Goal: Transaction & Acquisition: Purchase product/service

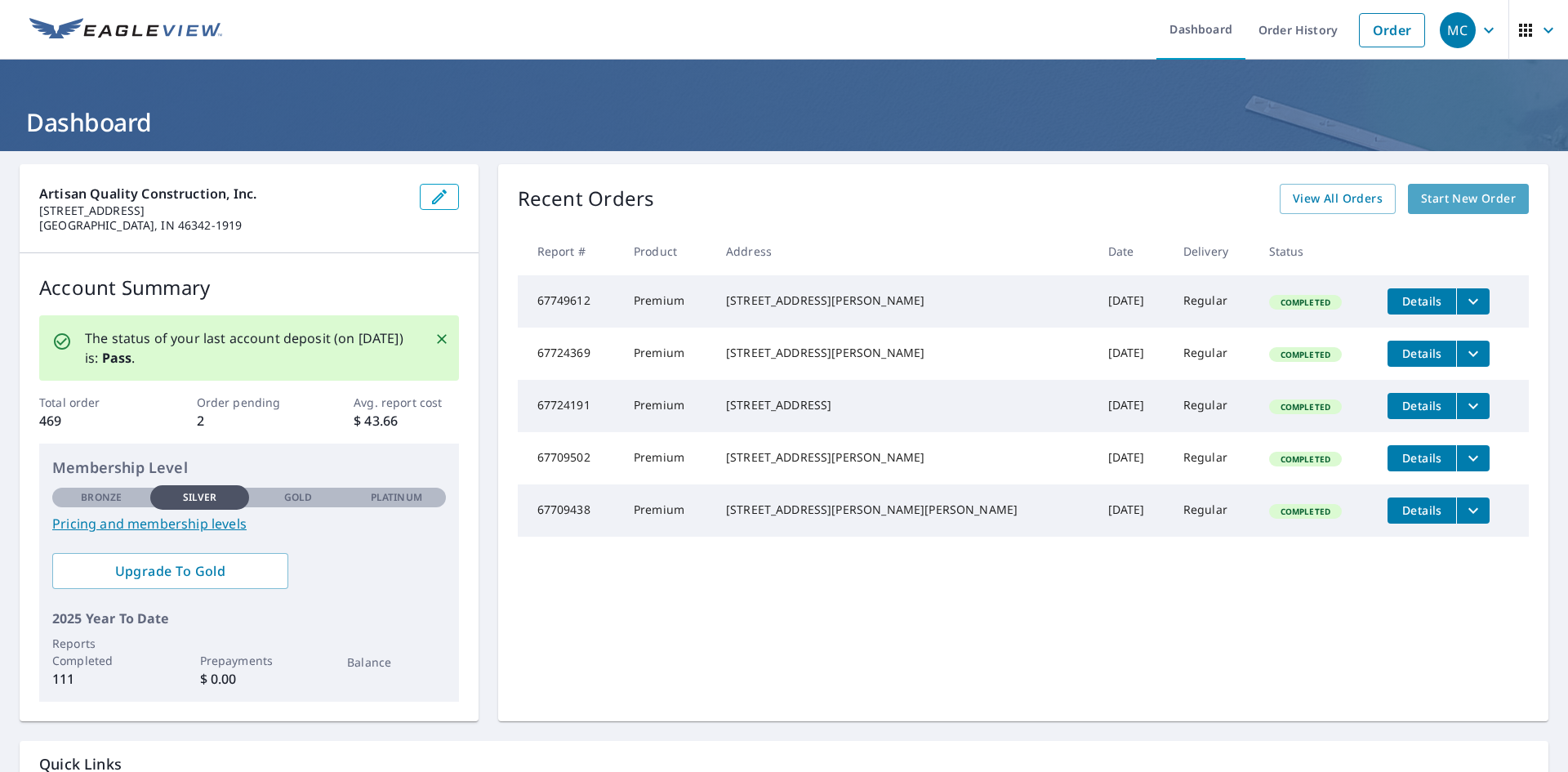
click at [1474, 197] on span "Start New Order" at bounding box center [1468, 199] width 94 height 21
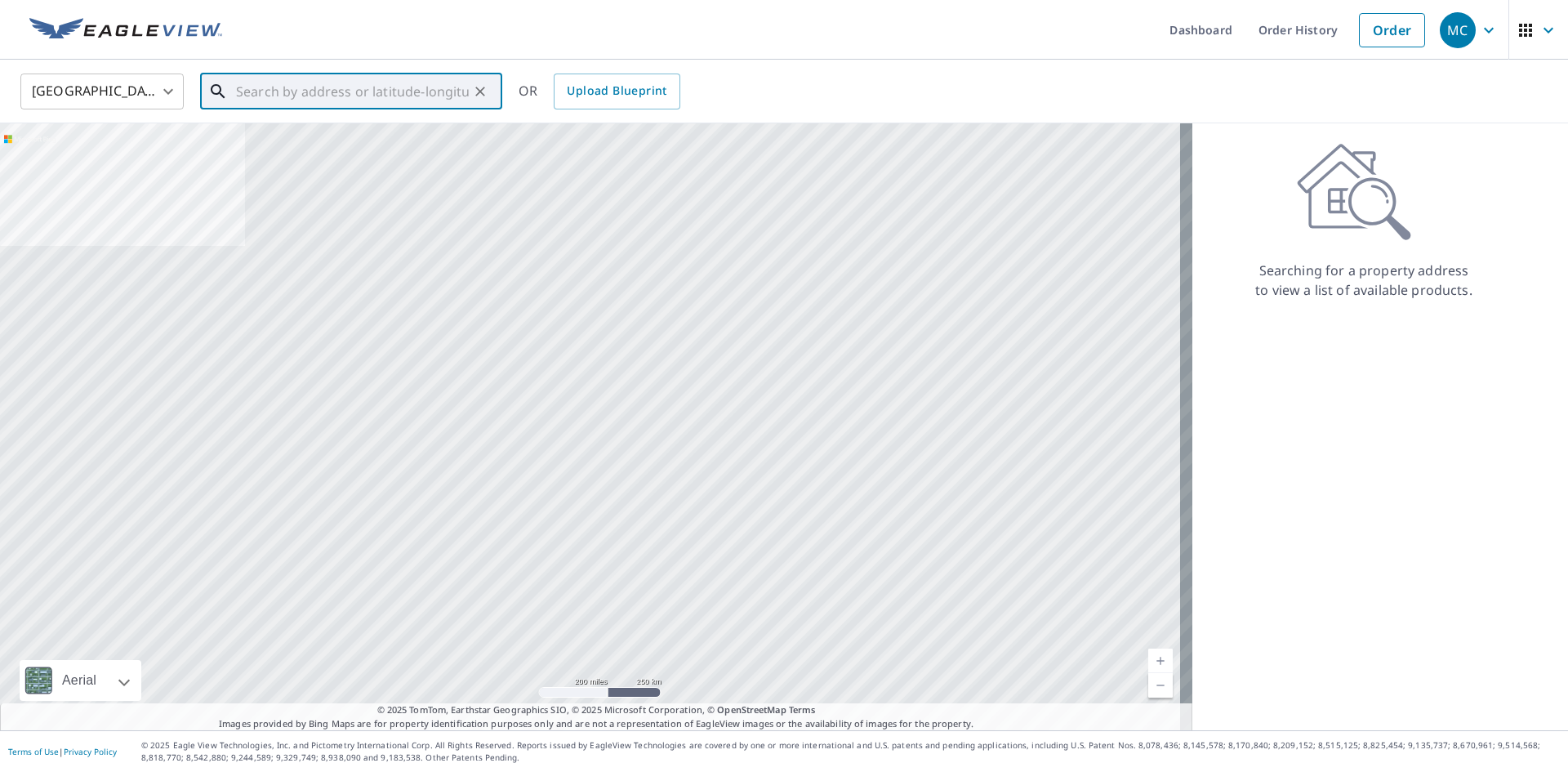
click at [356, 82] on input "text" at bounding box center [352, 92] width 233 height 45
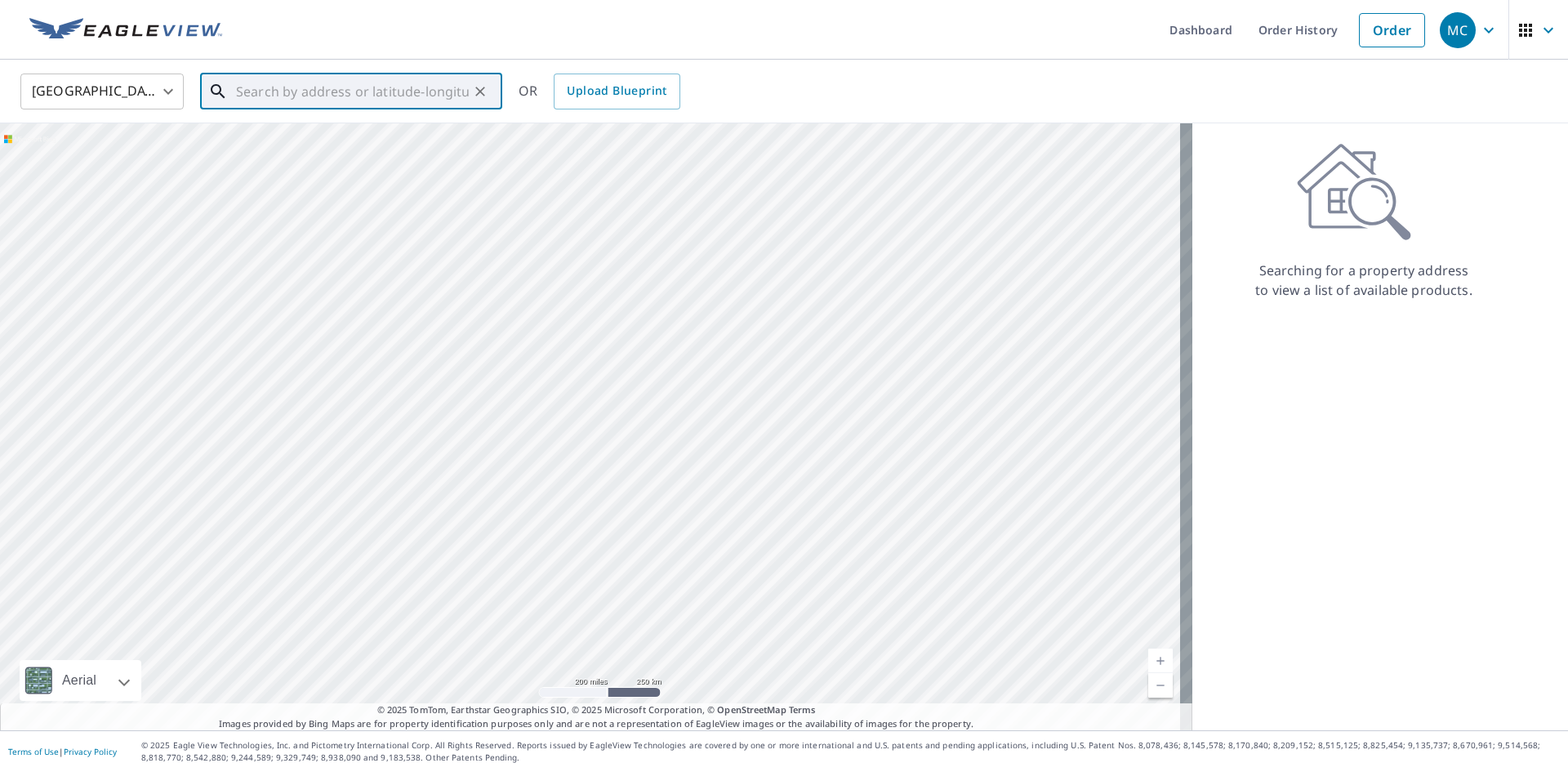
paste input "[STREET_ADDRESS][PERSON_NAME]"
click at [338, 143] on span "[STREET_ADDRESS][PERSON_NAME]" at bounding box center [361, 139] width 257 height 20
type input "[STREET_ADDRESS][PERSON_NAME]"
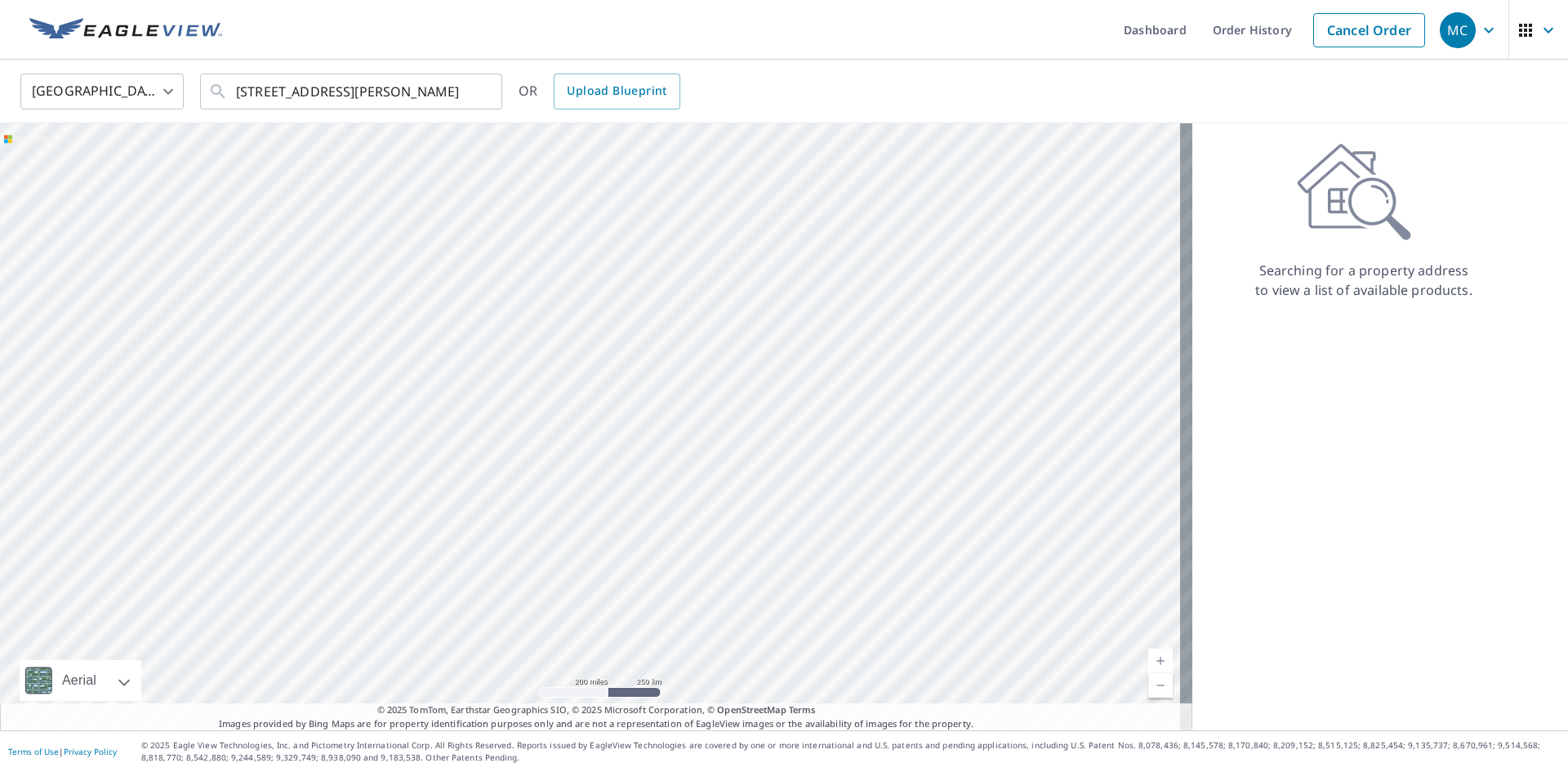
scroll to position [0, 0]
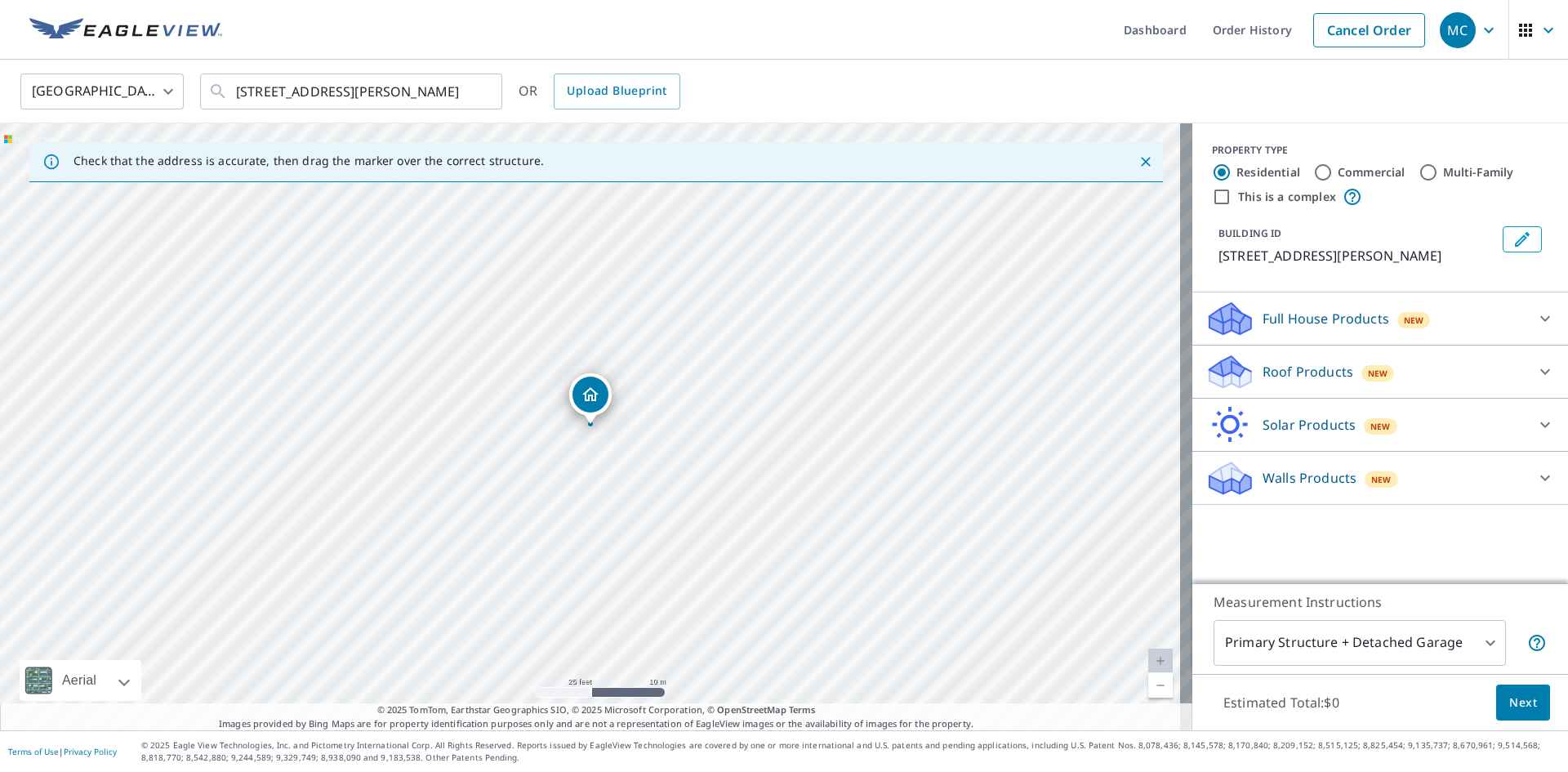
click at [1276, 368] on p "Roof Products" at bounding box center [1308, 371] width 91 height 20
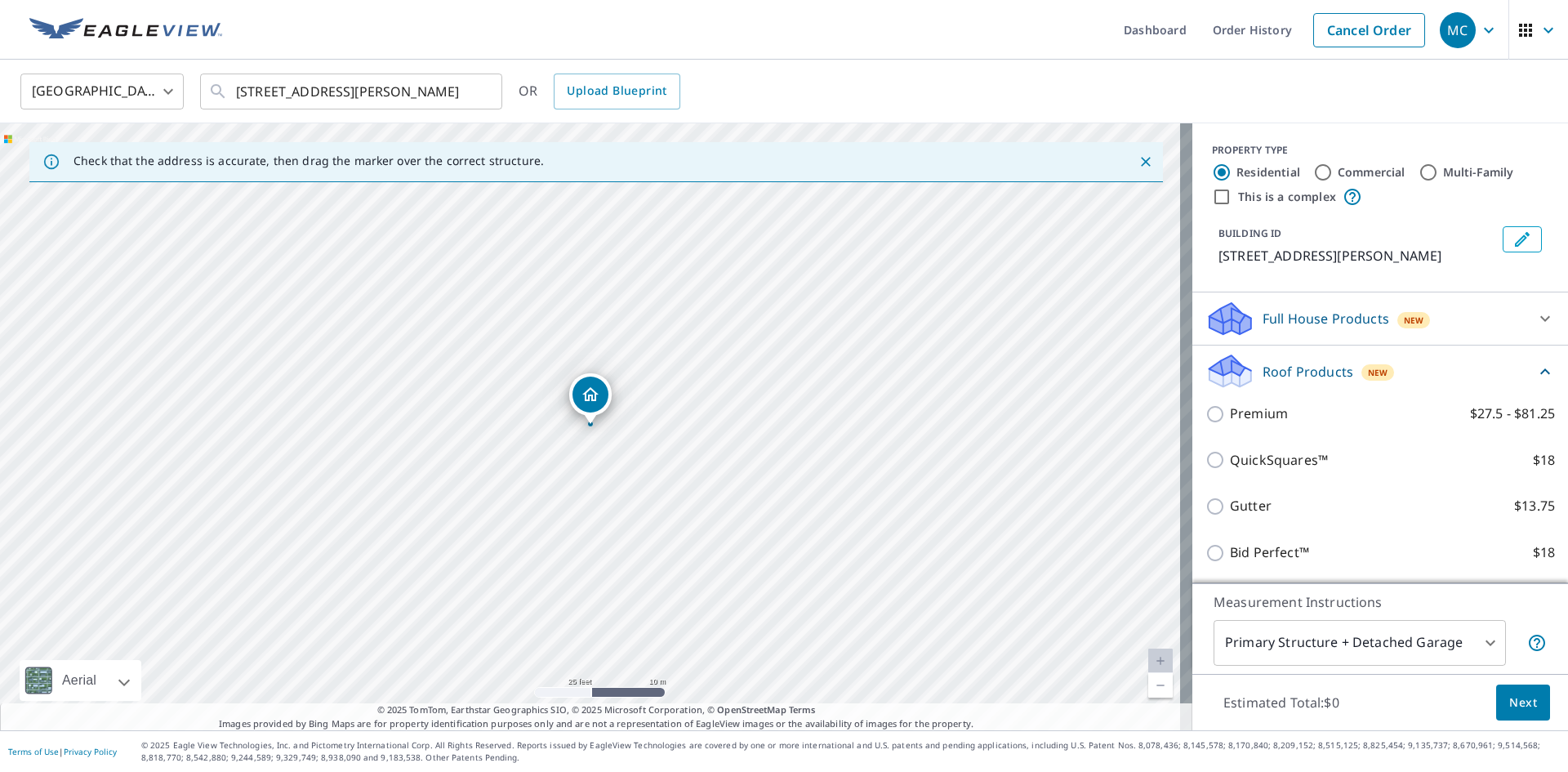
click at [1236, 397] on div "Premium $27.5 - $81.25" at bounding box center [1380, 413] width 350 height 46
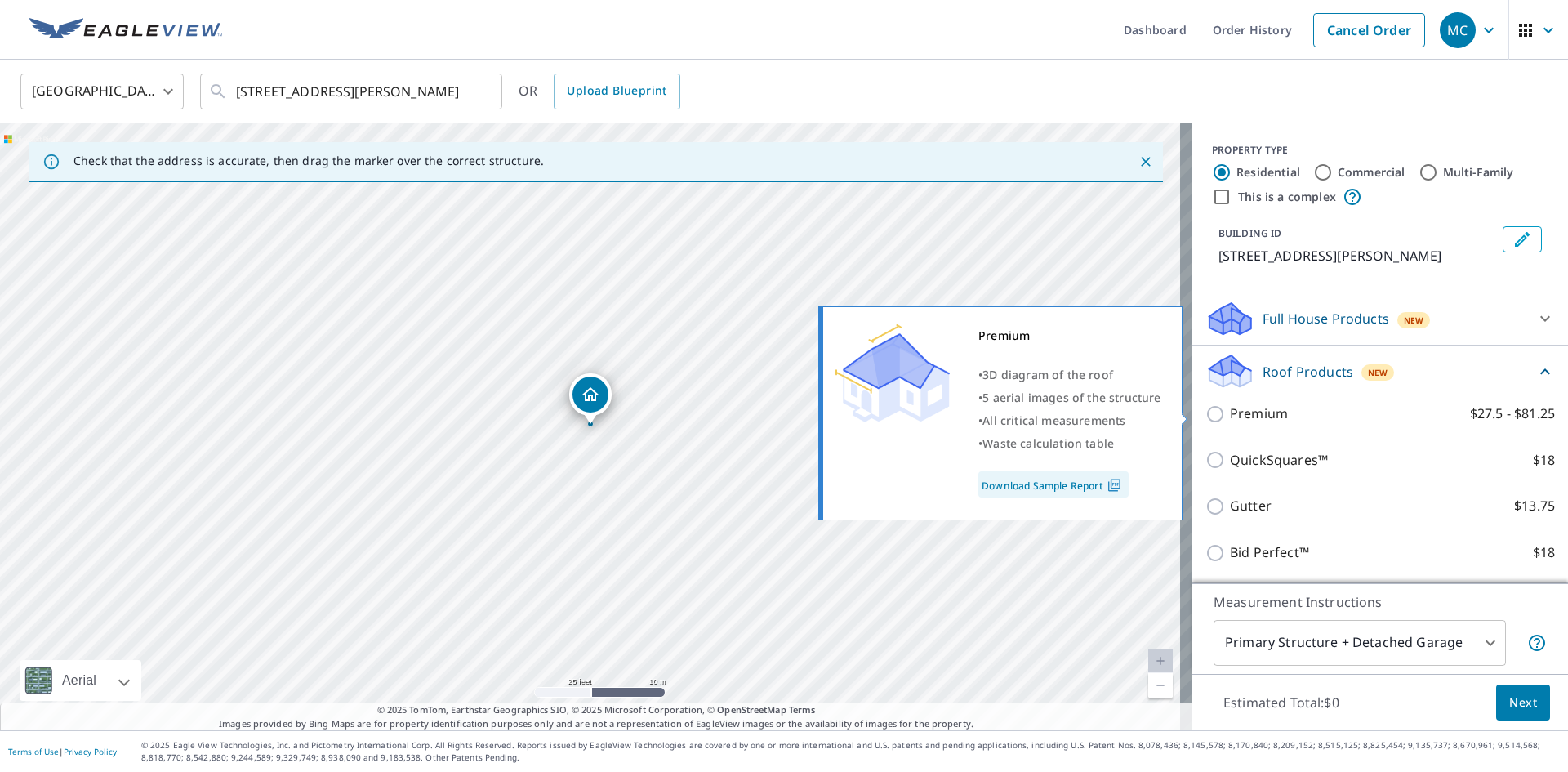
click at [1243, 419] on p "Premium" at bounding box center [1259, 414] width 58 height 21
click at [1230, 419] on input "Premium $27.5 - $81.25" at bounding box center [1218, 414] width 25 height 20
checkbox input "true"
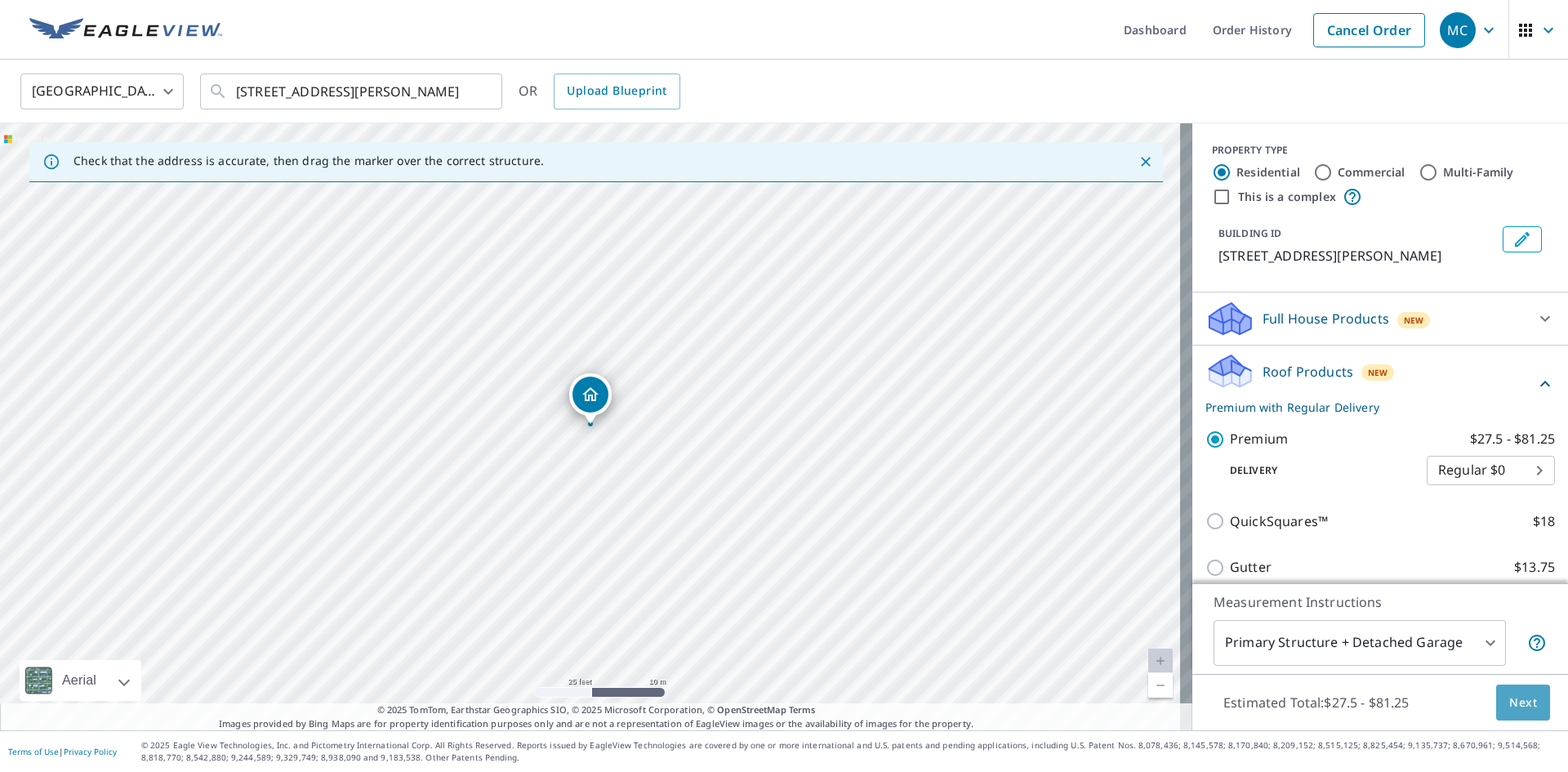
click at [1516, 703] on span "Next" at bounding box center [1523, 703] width 27 height 21
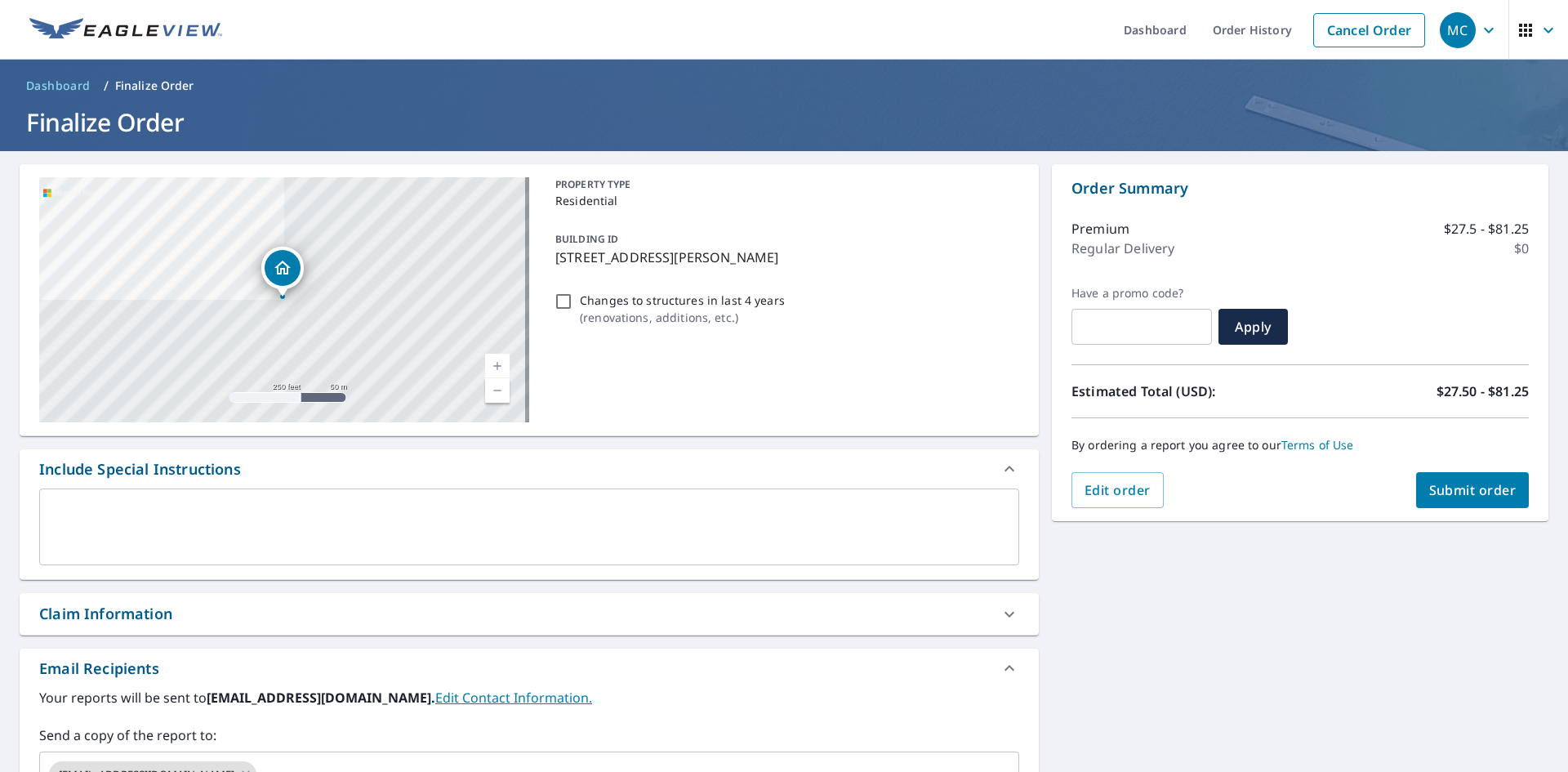
click at [456, 613] on div "Claim Information" at bounding box center [515, 613] width 951 height 22
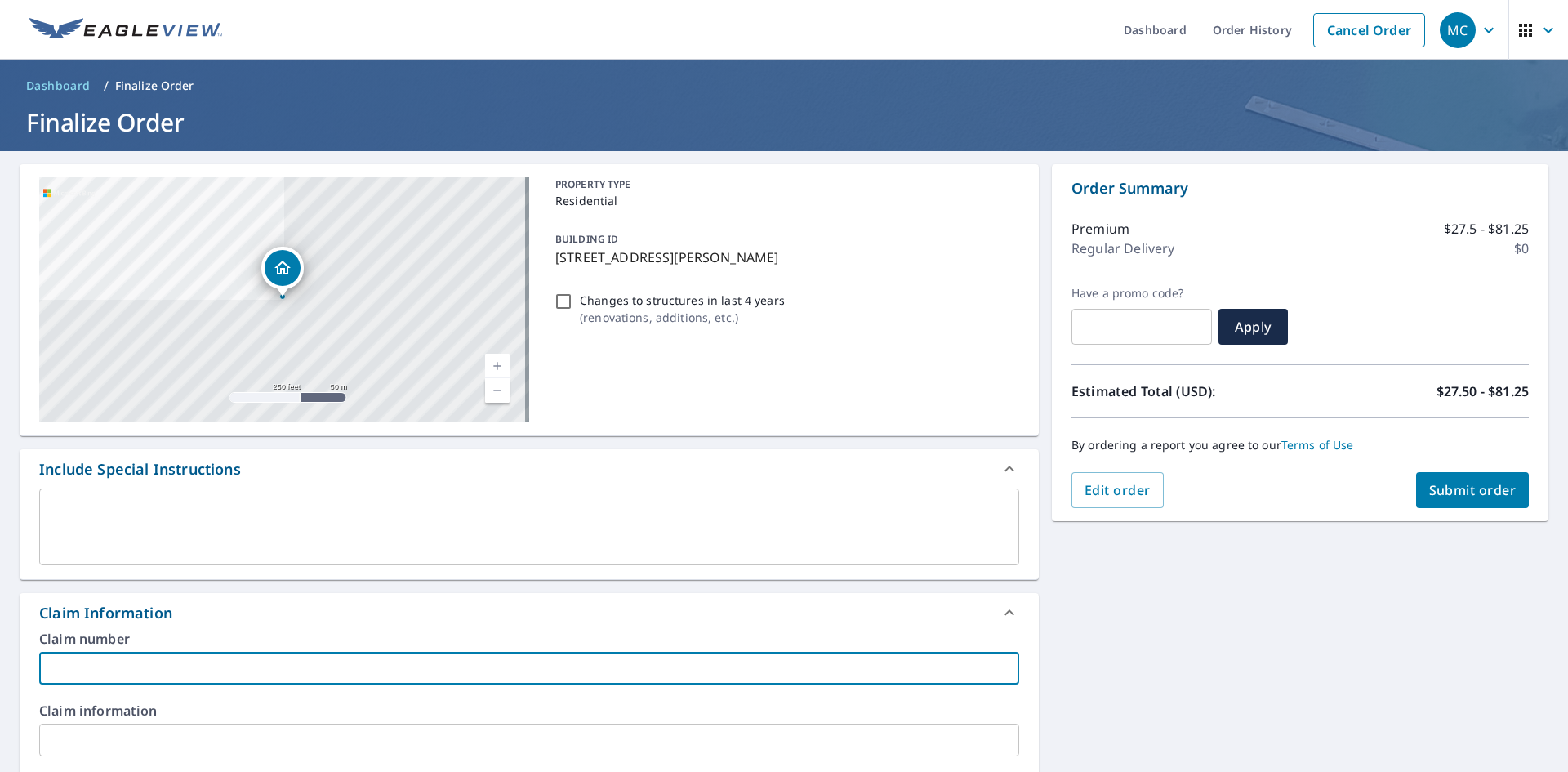
click at [435, 662] on input "text" at bounding box center [529, 668] width 980 height 33
paste input "25-4263 [PERSON_NAME][GEOGRAPHIC_DATA]"
type input "25-4263 [PERSON_NAME][GEOGRAPHIC_DATA]"
click at [1510, 491] on button "Submit order" at bounding box center [1473, 490] width 113 height 36
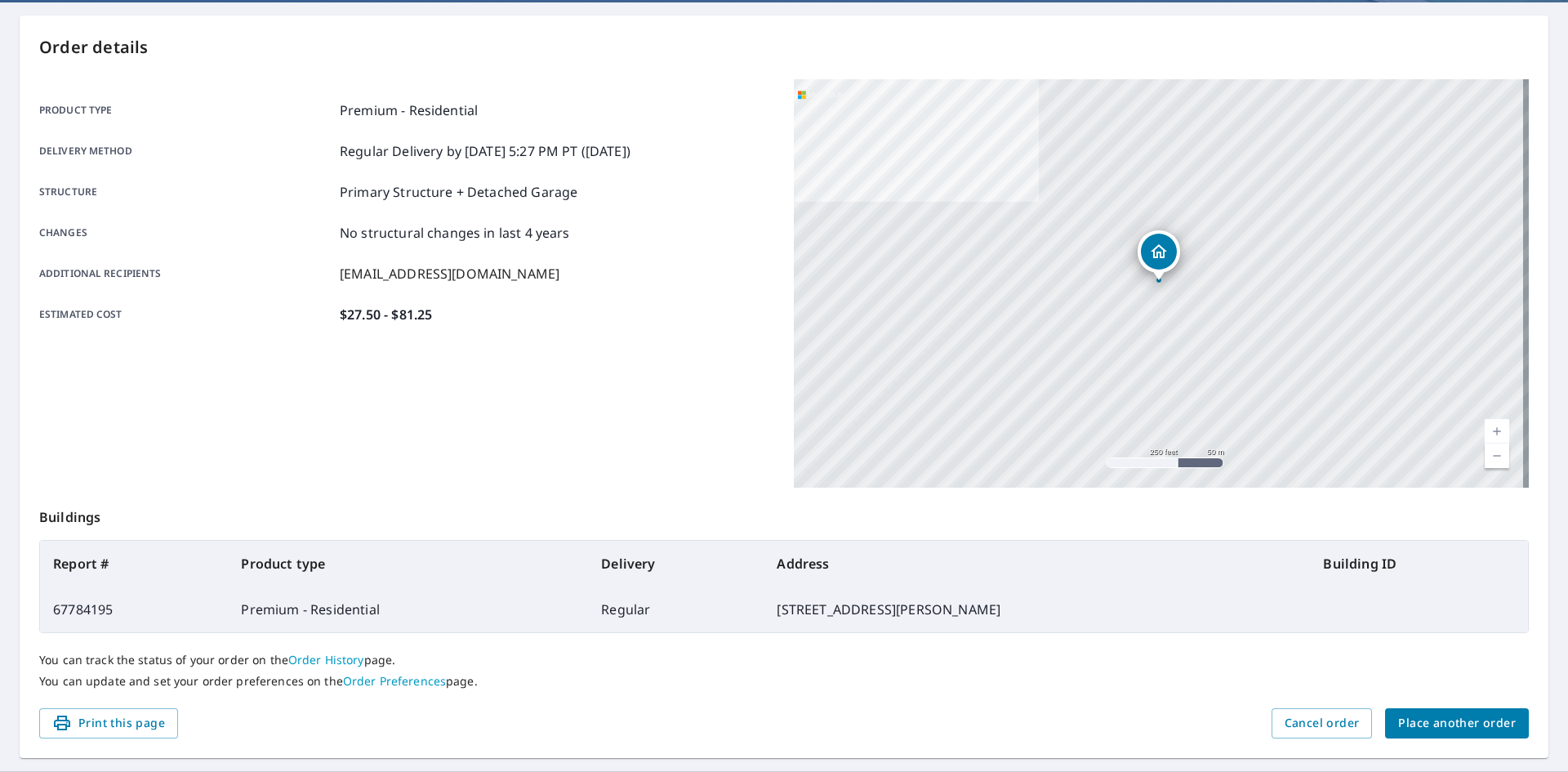
scroll to position [190, 0]
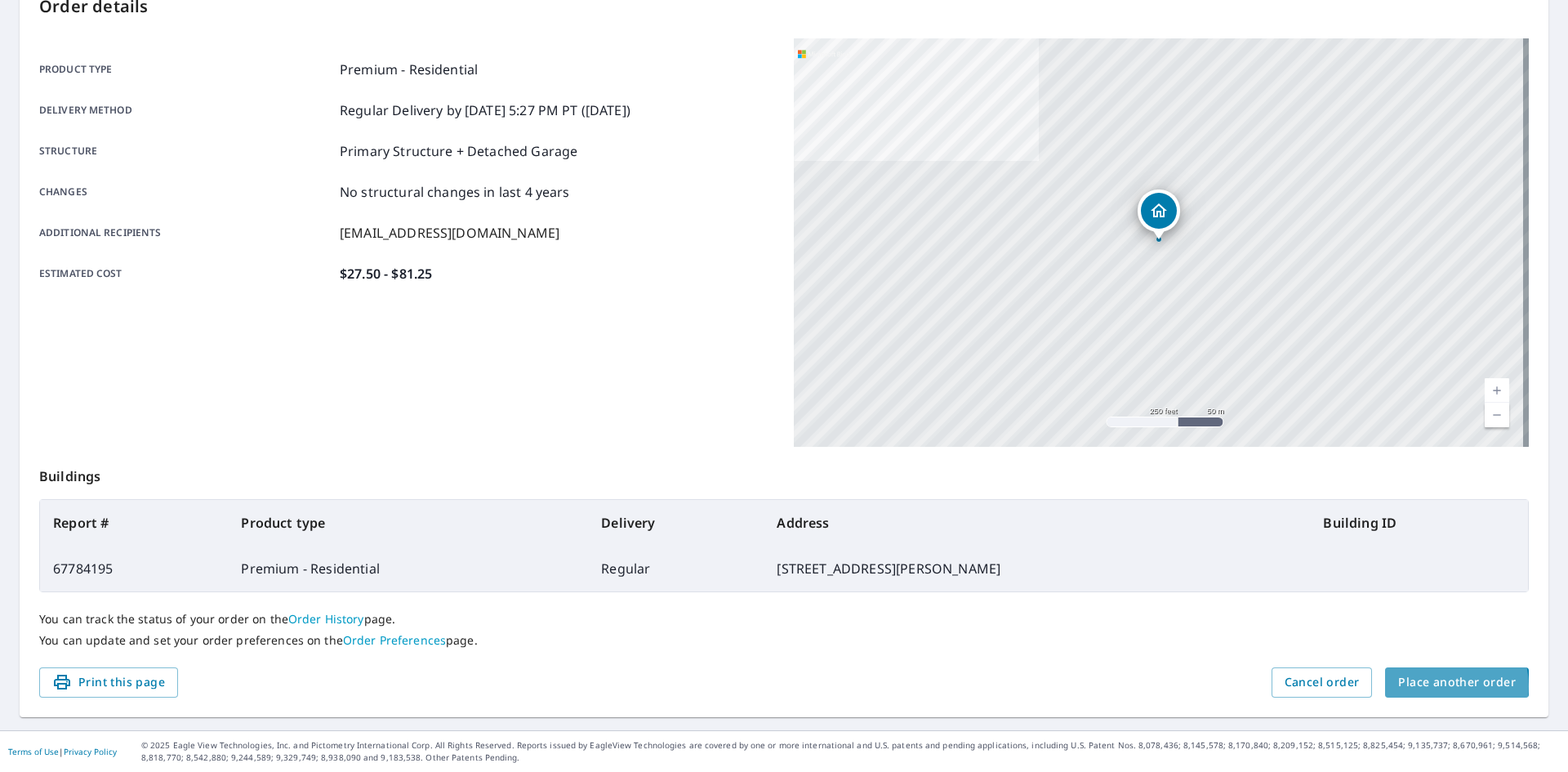
click at [1433, 686] on span "Place another order" at bounding box center [1457, 682] width 118 height 21
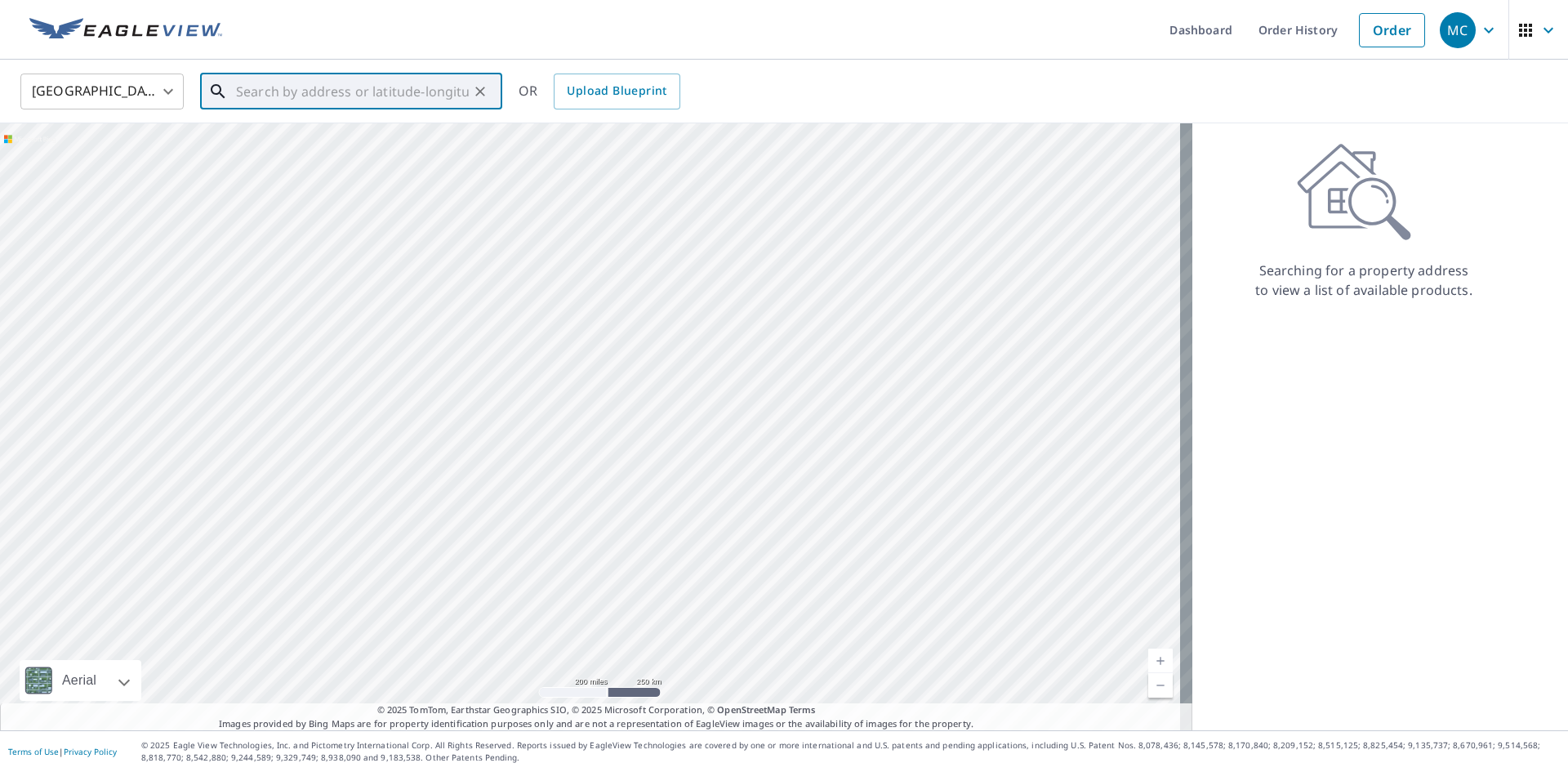
click at [400, 82] on input "text" at bounding box center [352, 92] width 233 height 45
paste input "5237 [GEOGRAPHIC_DATA], Portage, IN 46368"
click at [375, 146] on span "[STREET_ADDRESS]" at bounding box center [361, 139] width 257 height 20
type input "[STREET_ADDRESS]"
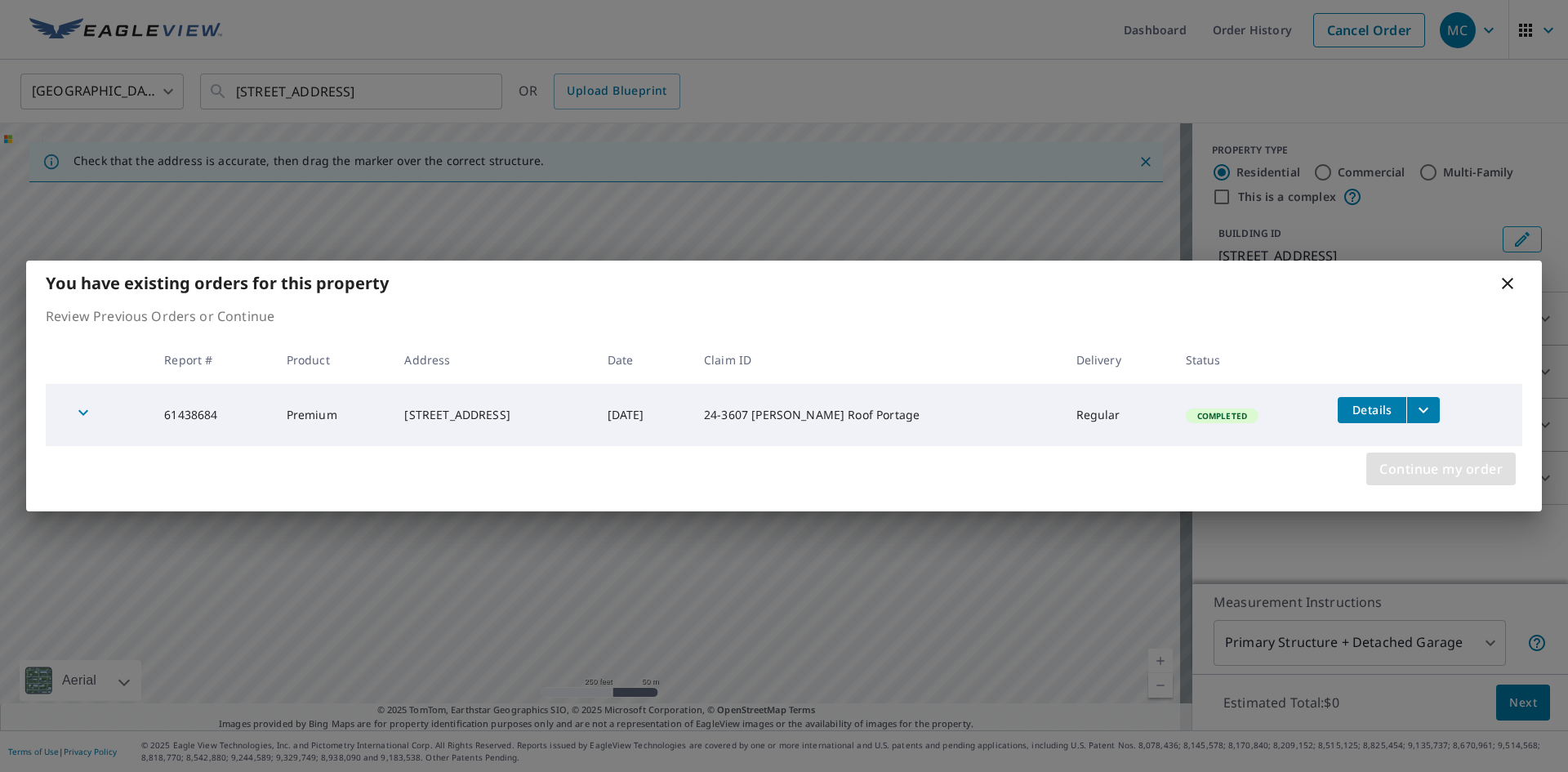
click at [1434, 473] on span "Continue my order" at bounding box center [1441, 469] width 124 height 23
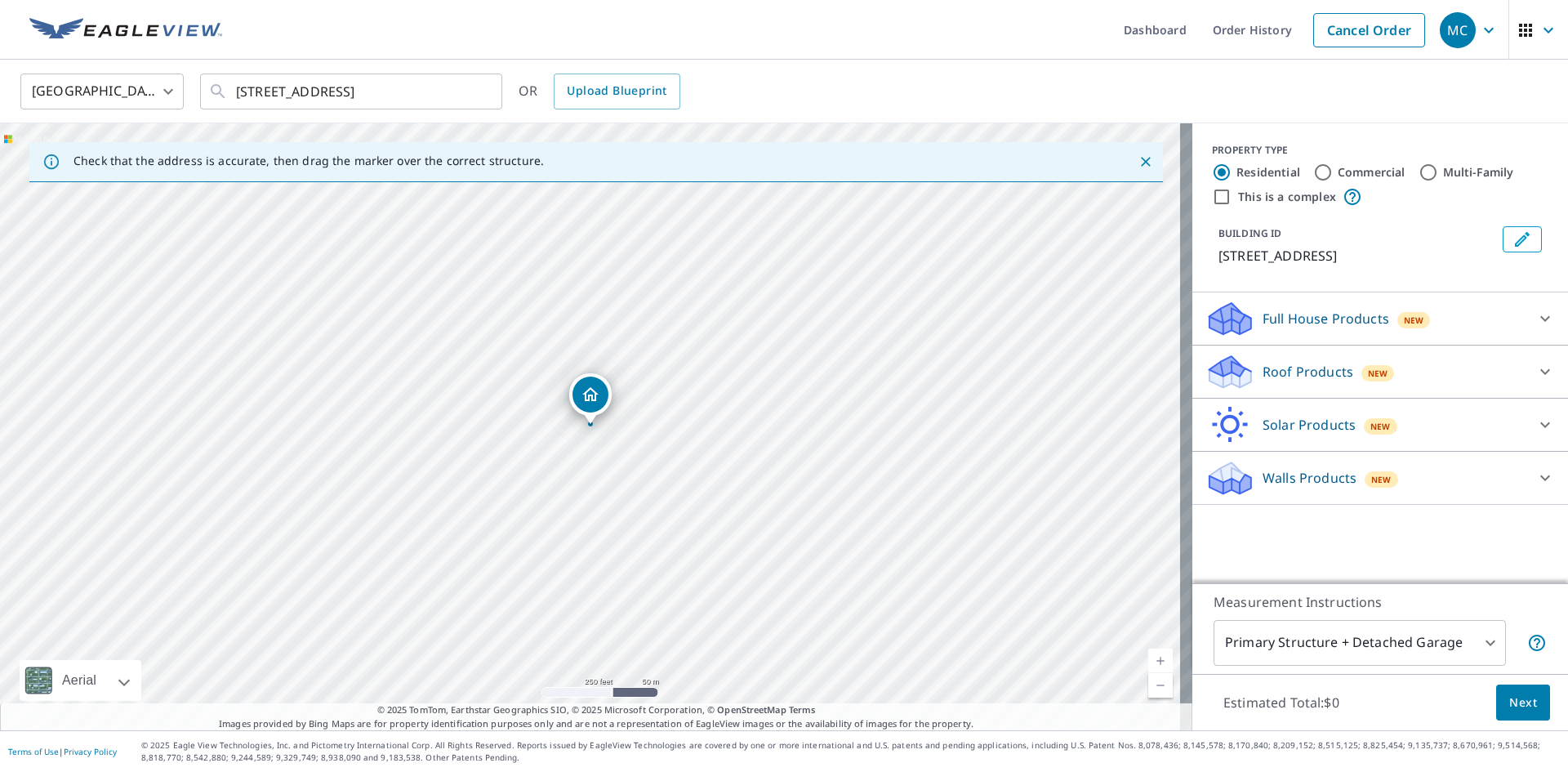
click at [1288, 476] on p "Walls Products" at bounding box center [1309, 478] width 94 height 20
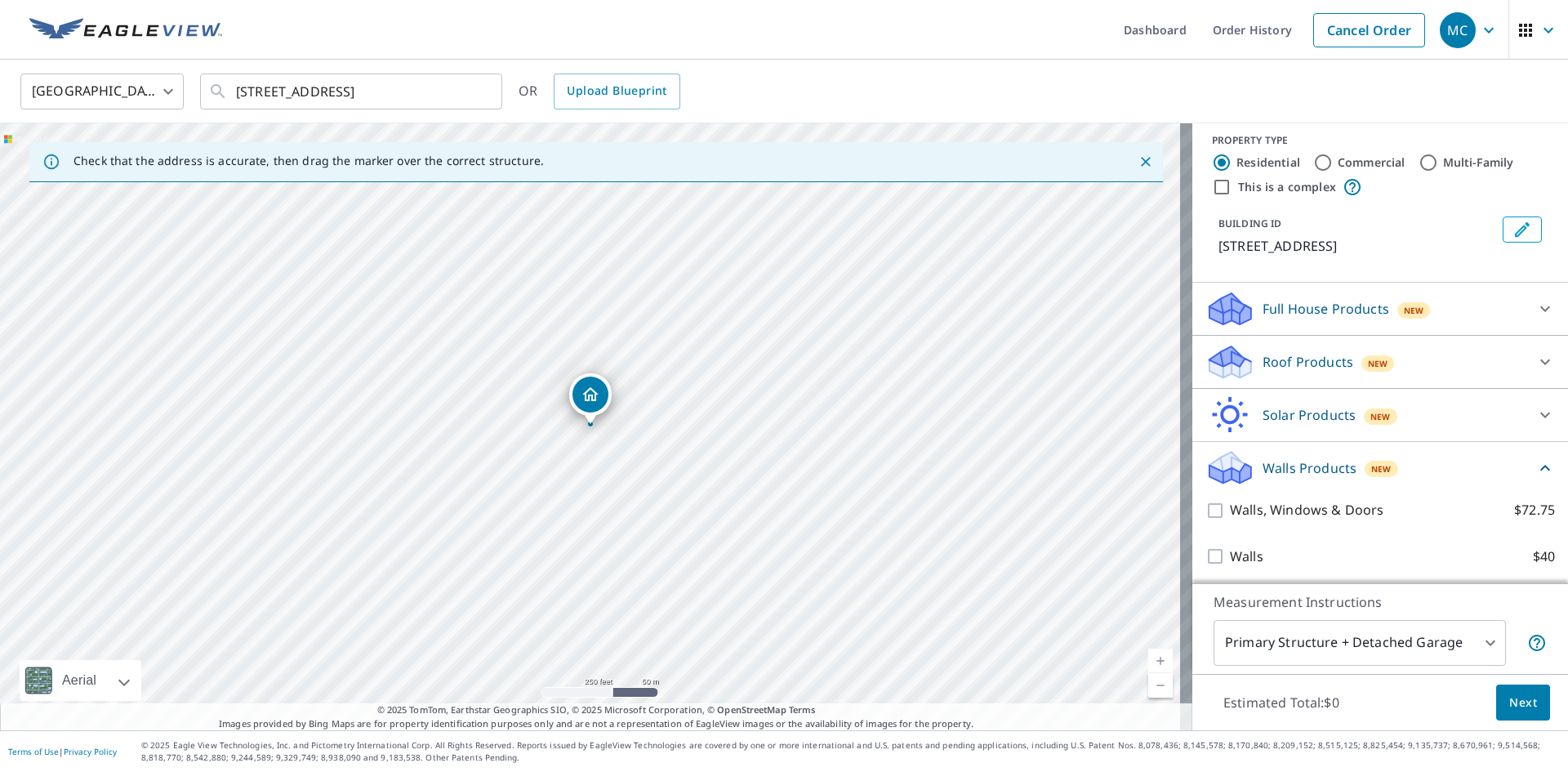
scroll to position [13, 0]
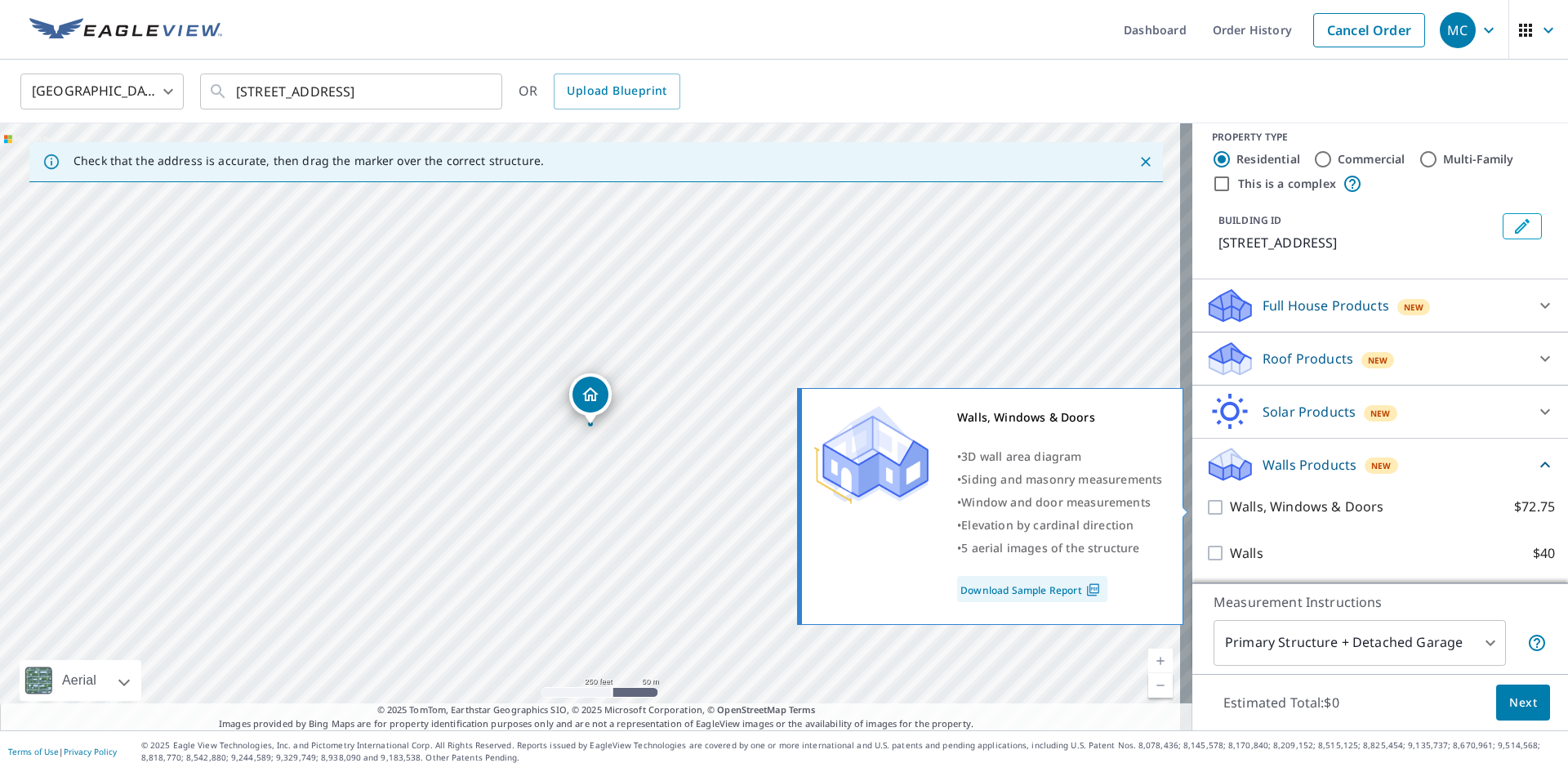
click at [1250, 509] on p "Walls, Windows & Doors" at bounding box center [1307, 507] width 154 height 21
click at [1230, 509] on input "Walls, Windows & Doors $72.75" at bounding box center [1218, 507] width 25 height 20
checkbox input "true"
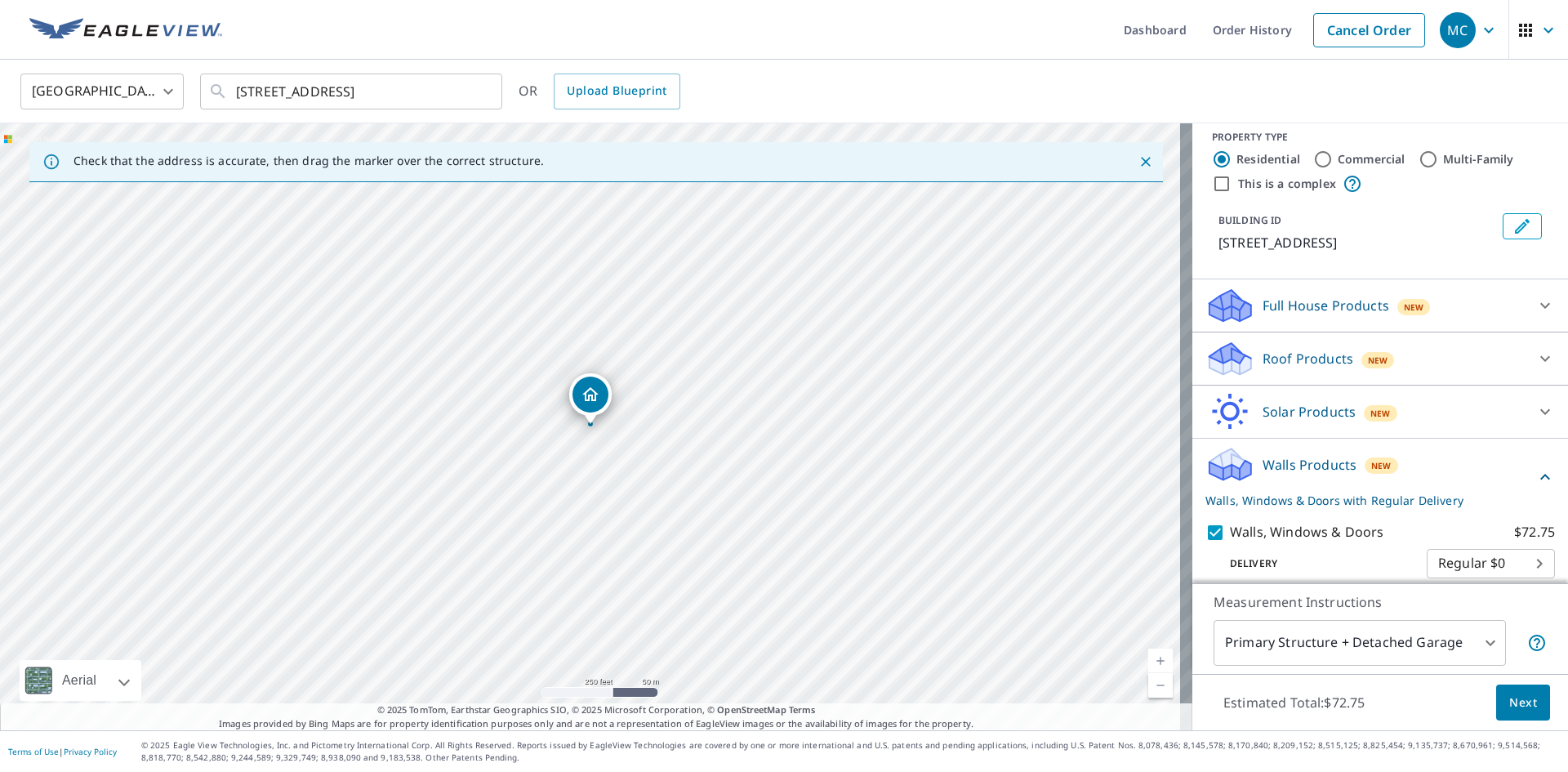
click at [1510, 704] on span "Next" at bounding box center [1523, 703] width 27 height 21
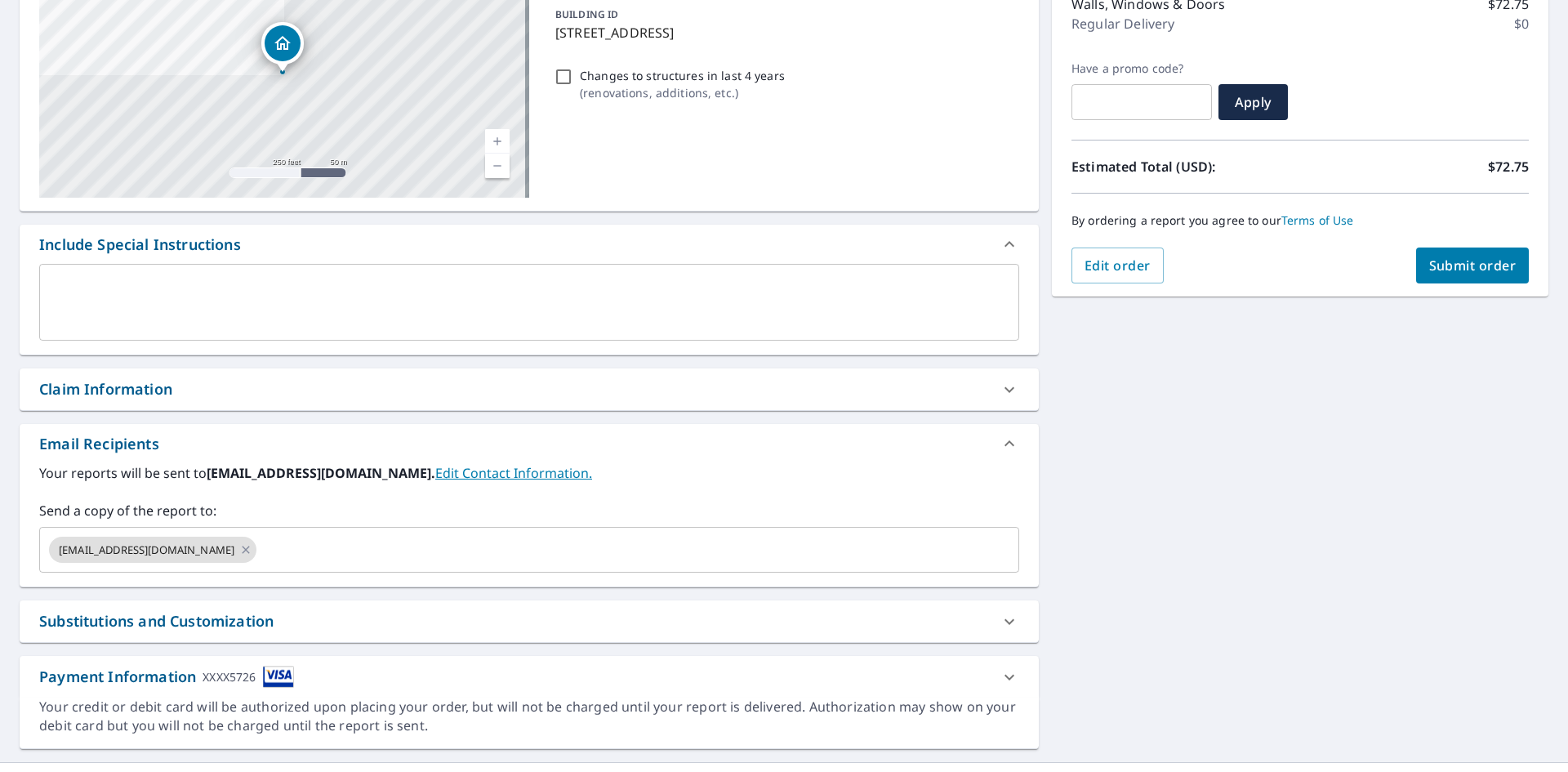
scroll to position [245, 0]
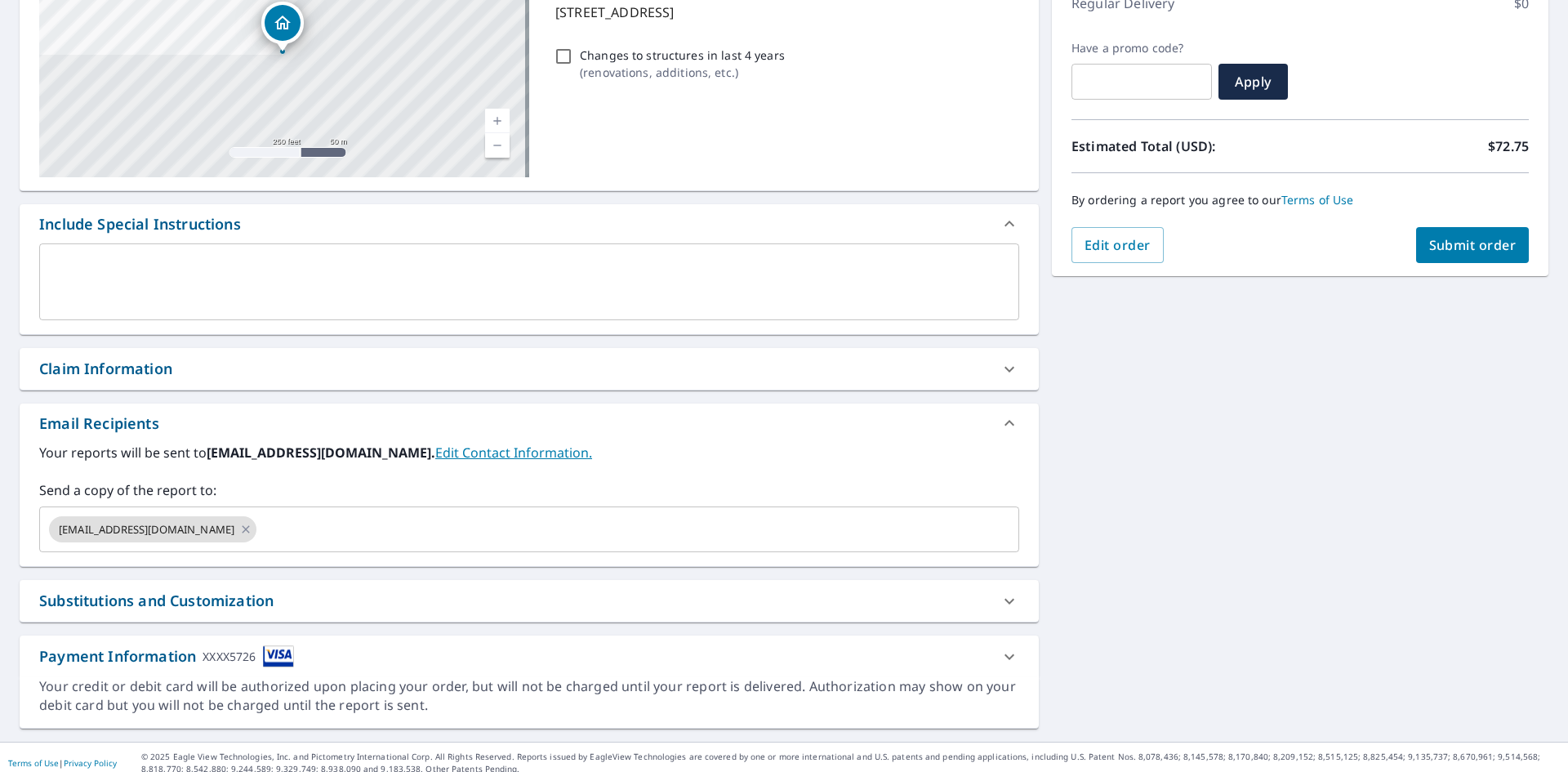
click at [259, 380] on div "Claim Information" at bounding box center [529, 369] width 1019 height 42
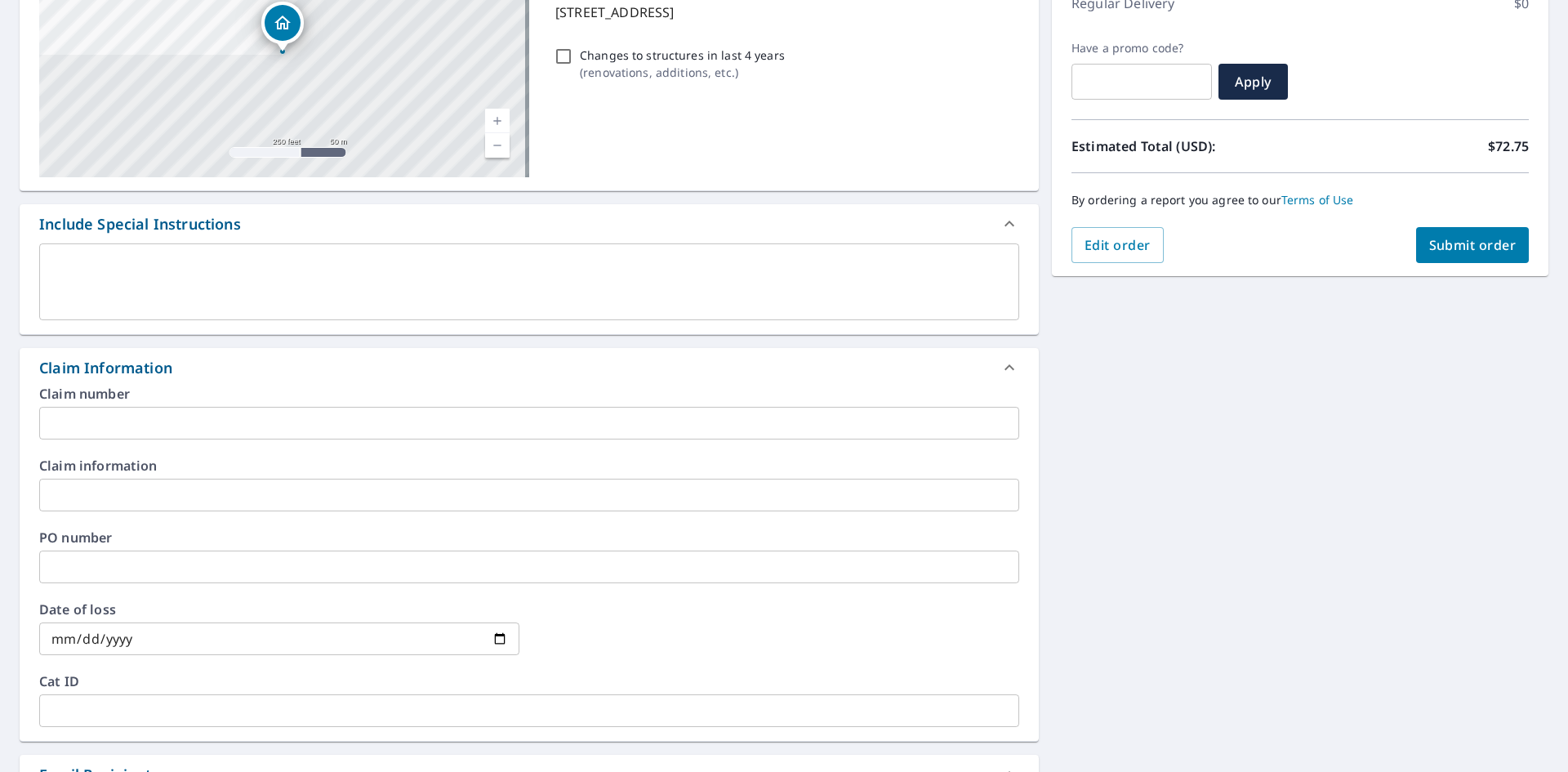
click at [228, 422] on input "text" at bounding box center [529, 423] width 980 height 33
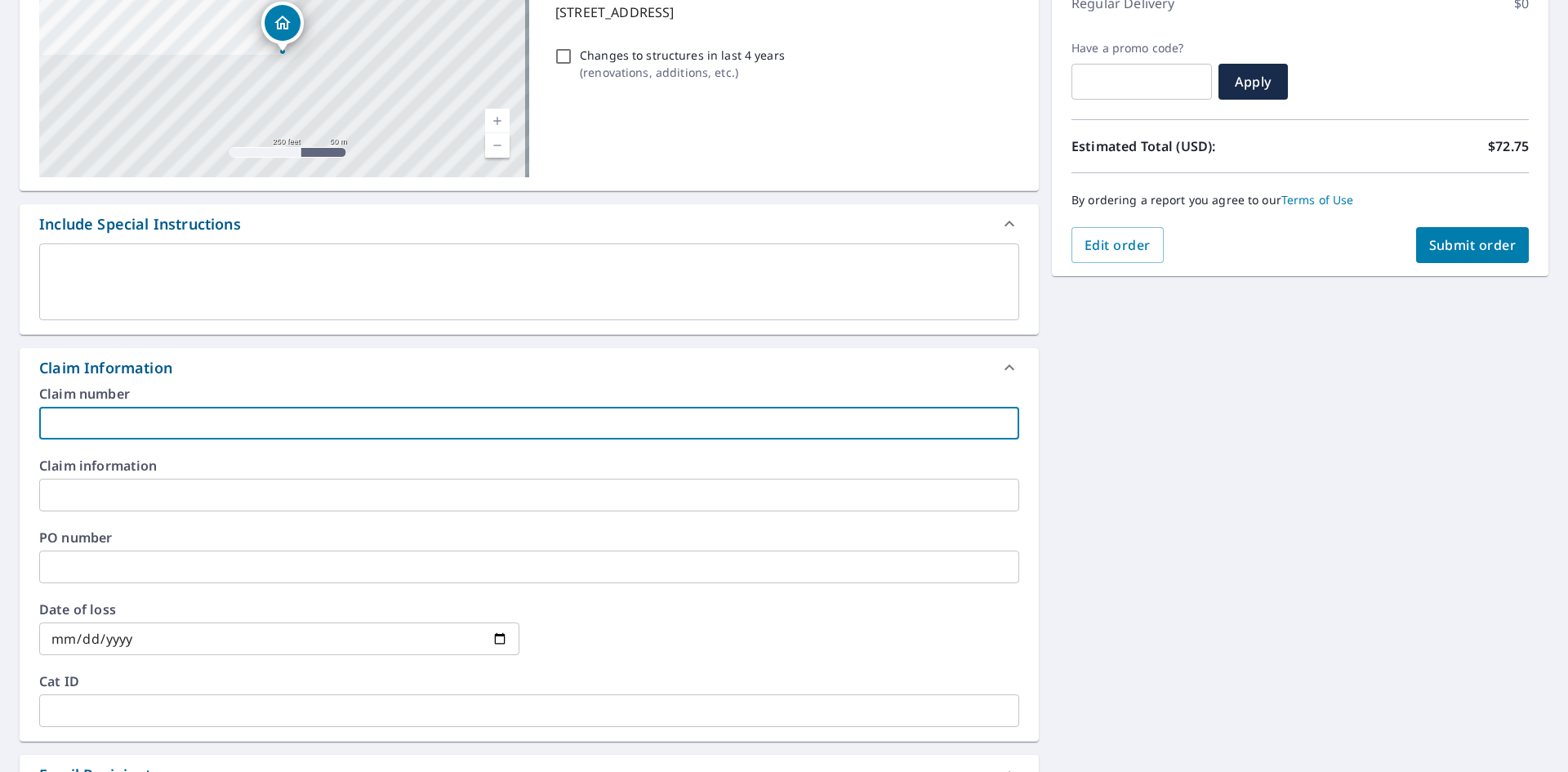
paste input "24-3656 [PERSON_NAME]"
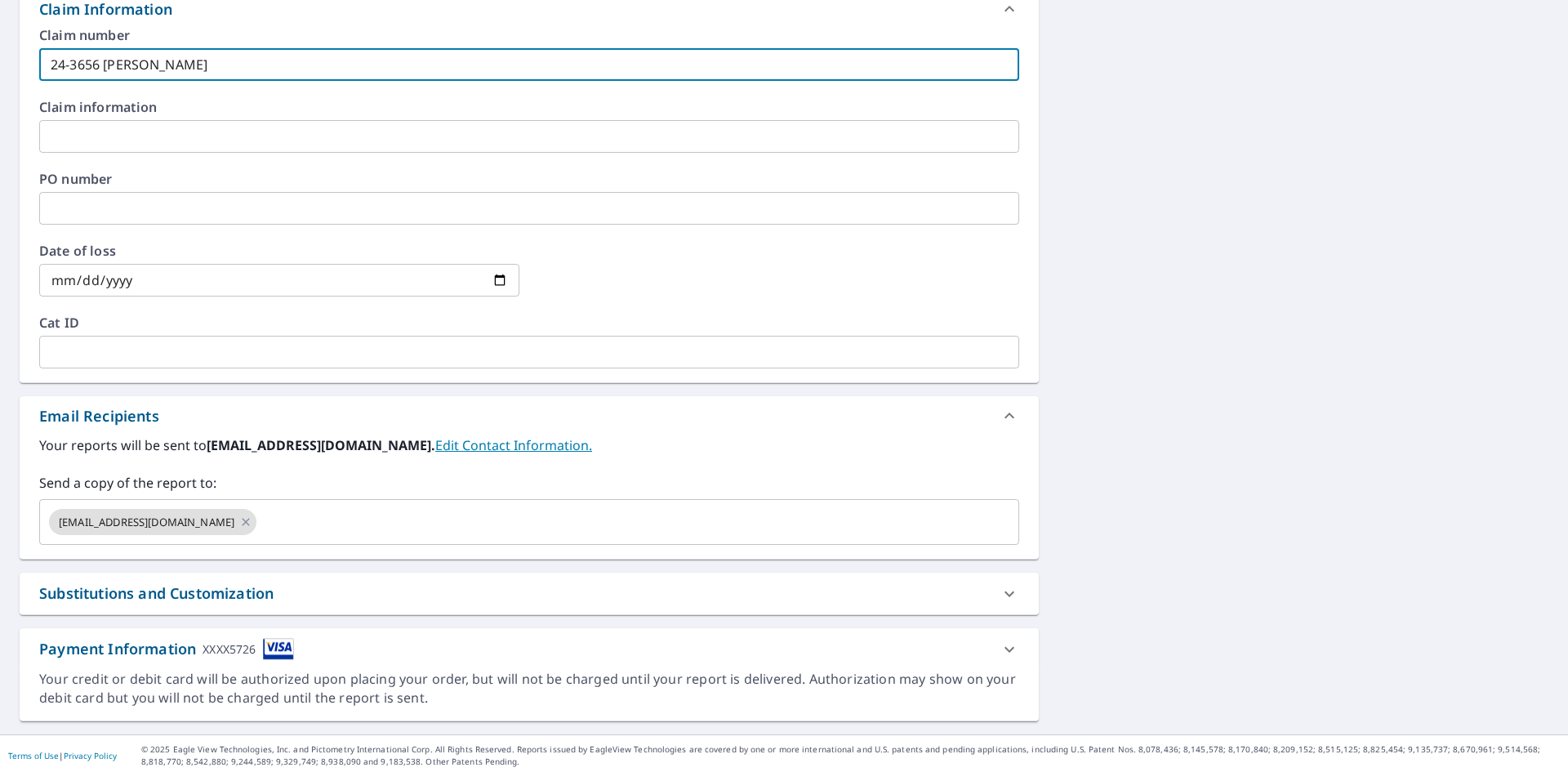
scroll to position [608, 0]
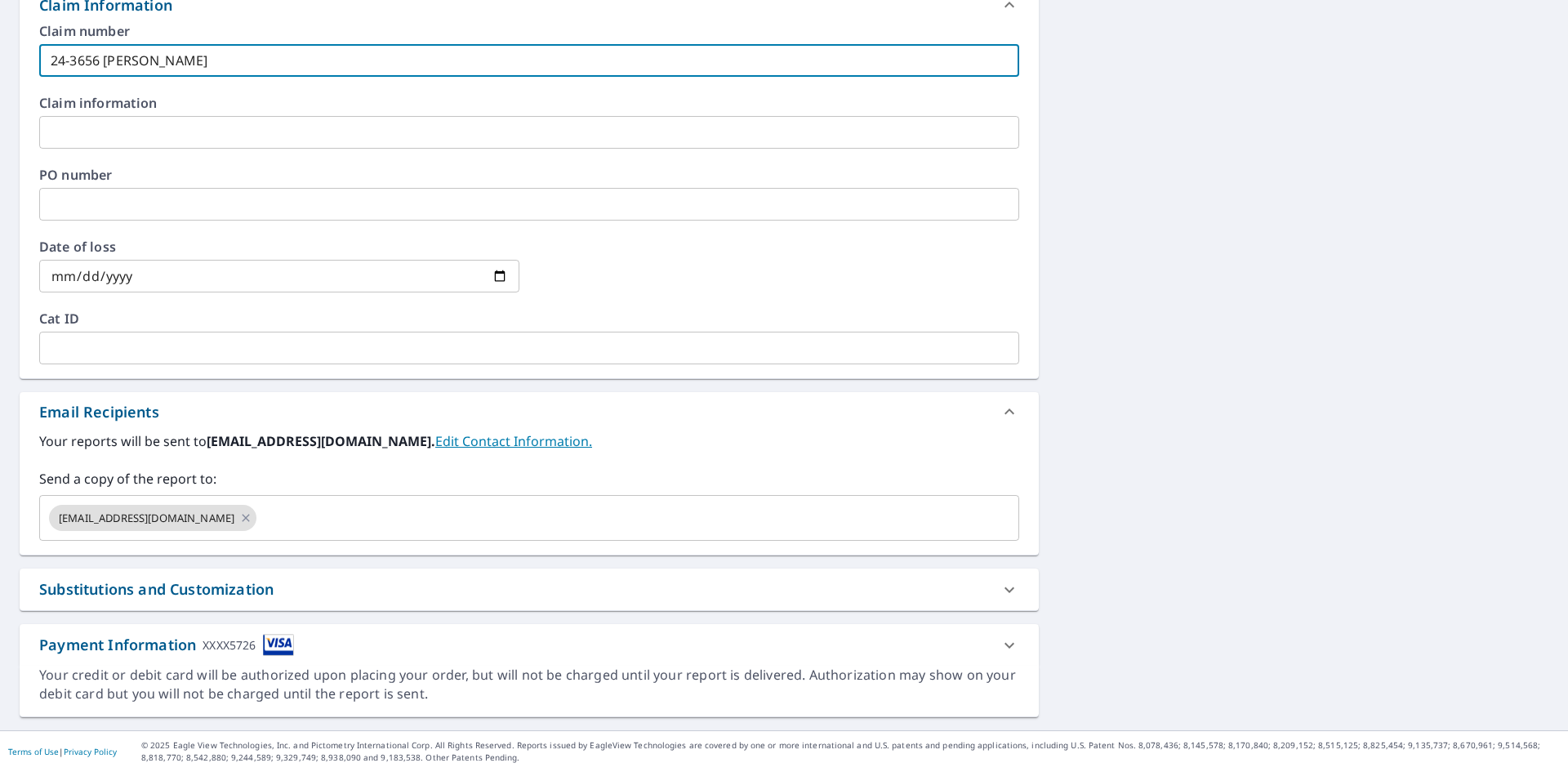
type input "24-3656 [PERSON_NAME]"
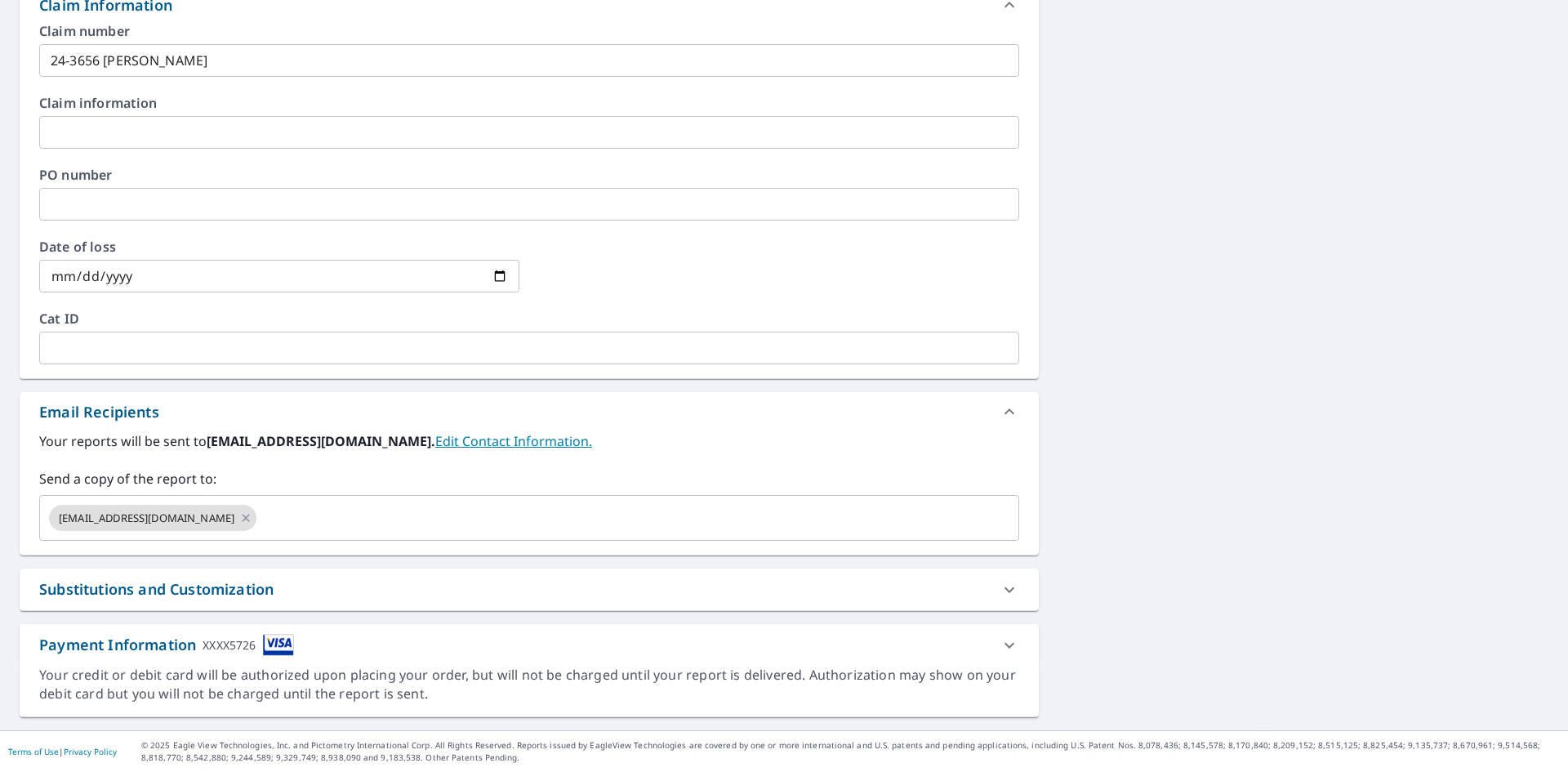
click at [343, 593] on div "Substitutions and Customization" at bounding box center [515, 589] width 951 height 22
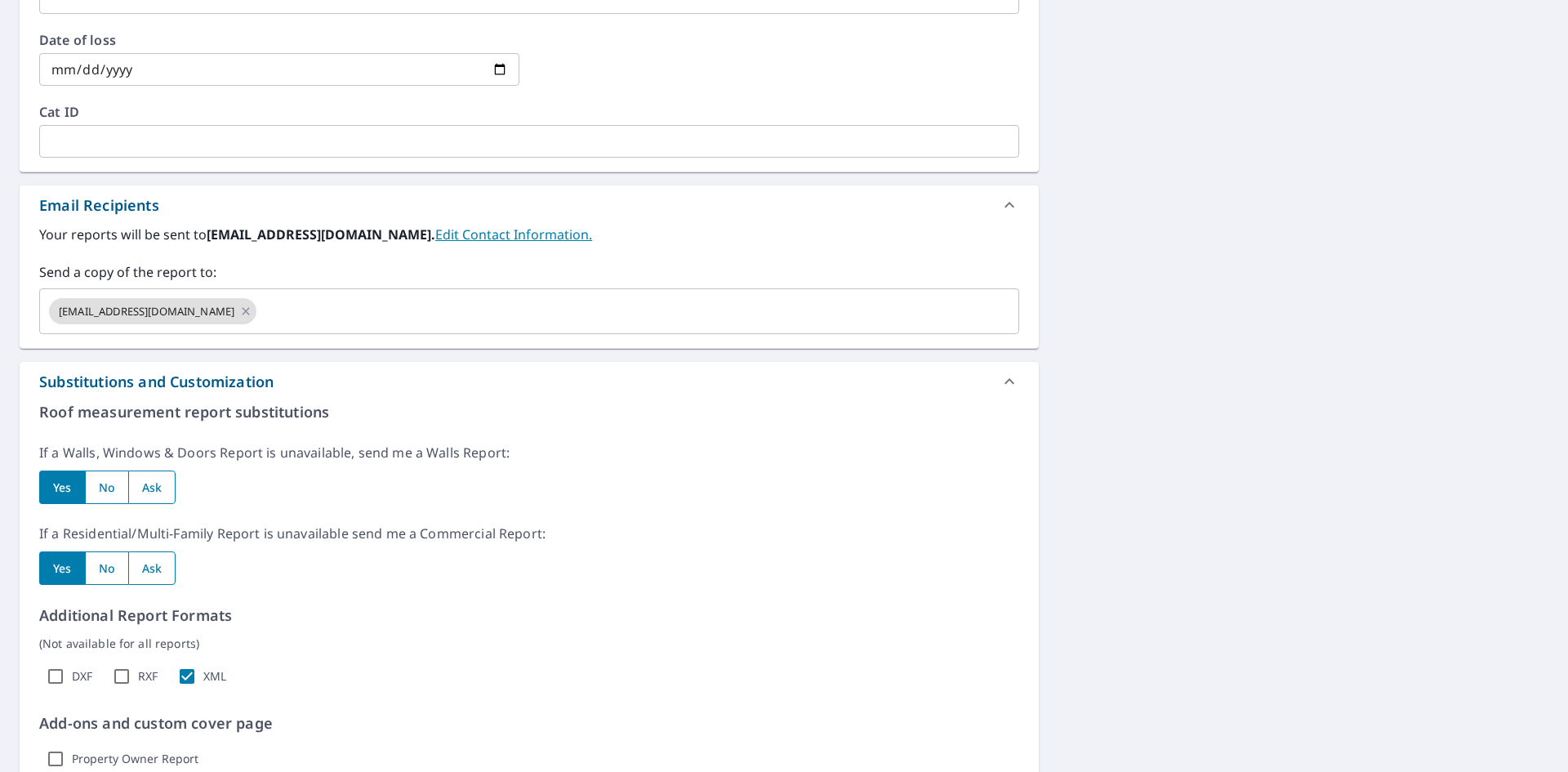
scroll to position [853, 0]
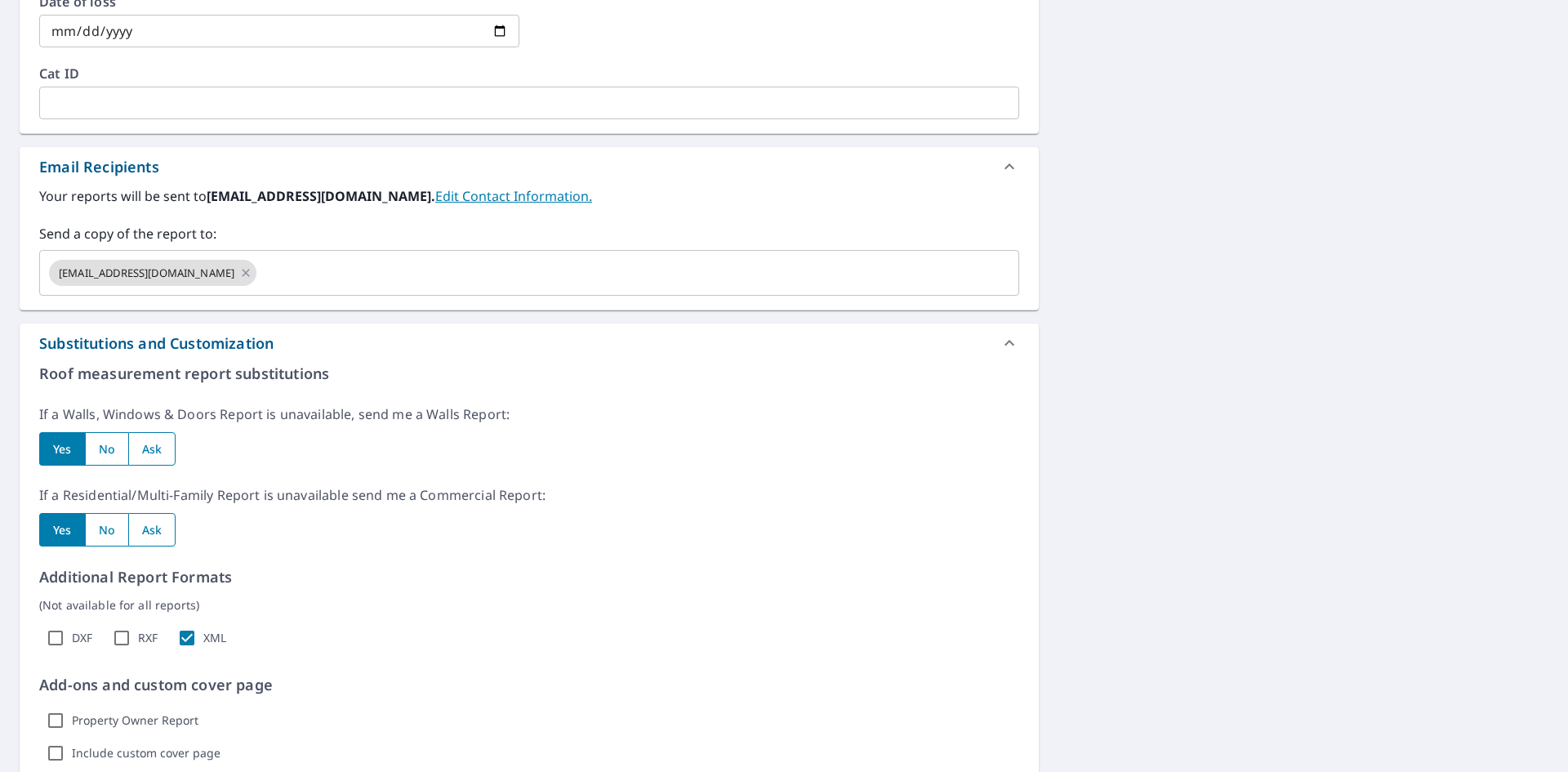
click at [400, 345] on div "Substitutions and Customization" at bounding box center [515, 343] width 951 height 22
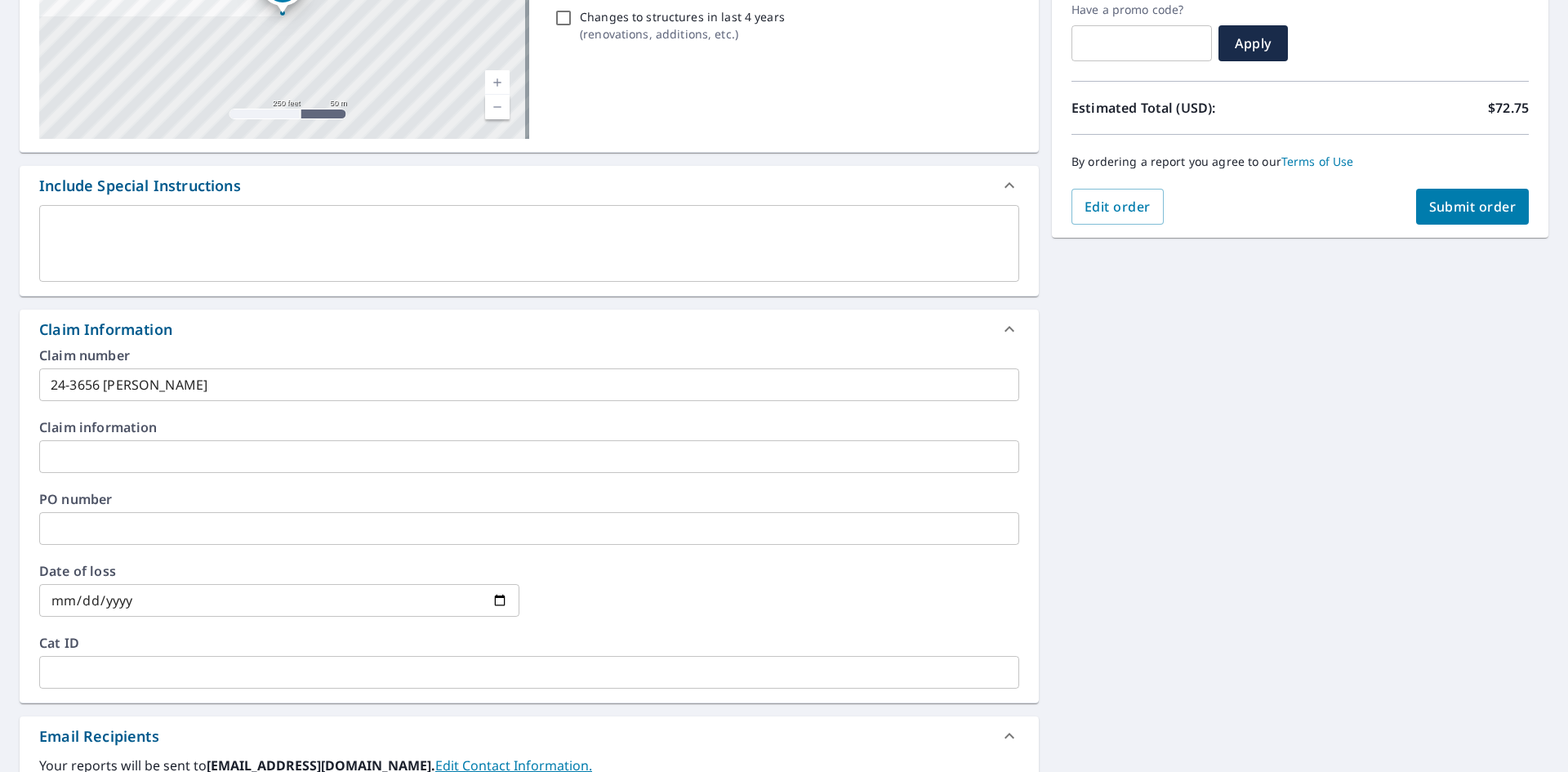
scroll to position [118, 0]
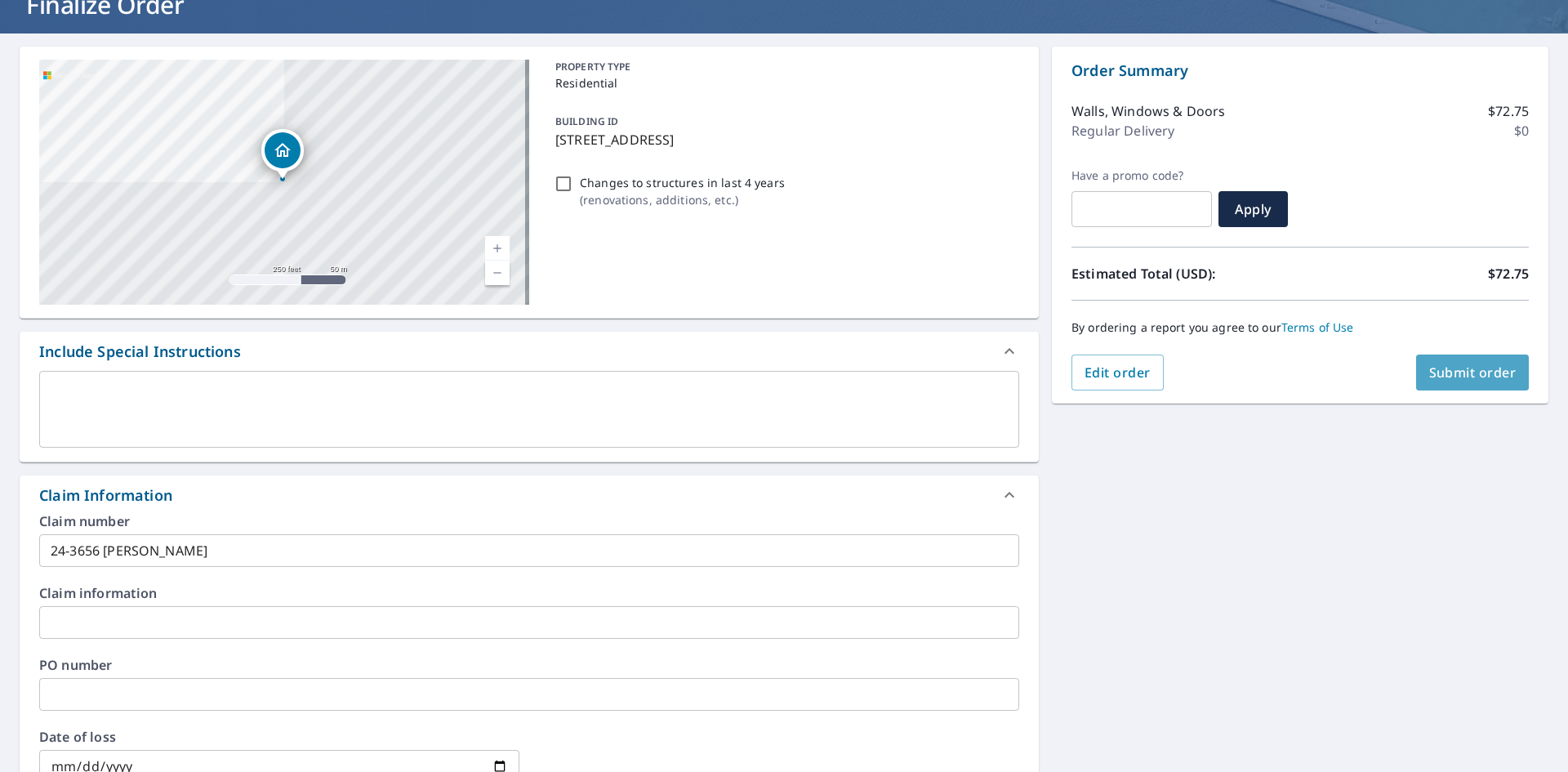
click at [1473, 369] on span "Submit order" at bounding box center [1473, 372] width 88 height 18
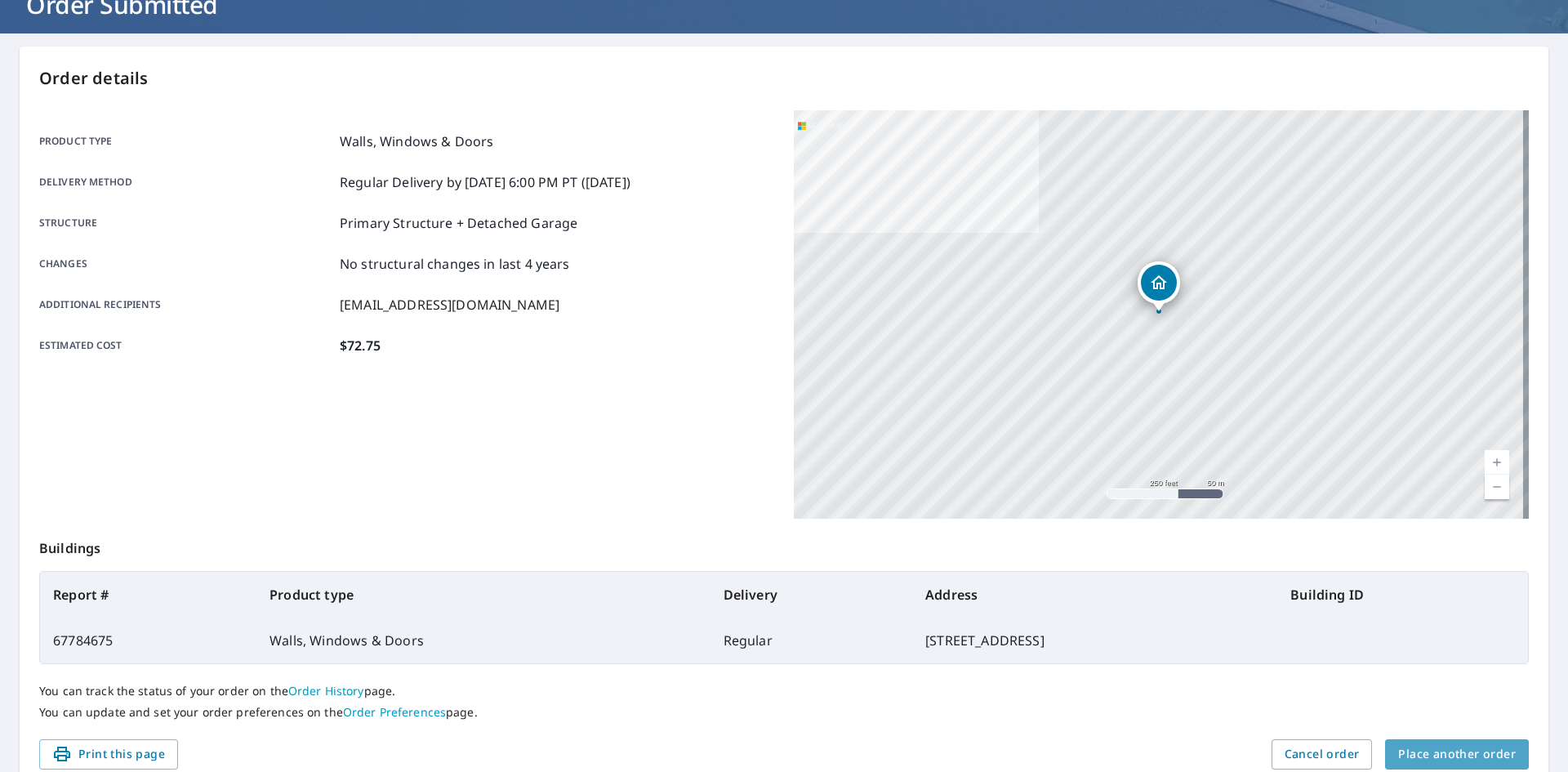
click at [1464, 757] on span "Place another order" at bounding box center [1457, 755] width 118 height 21
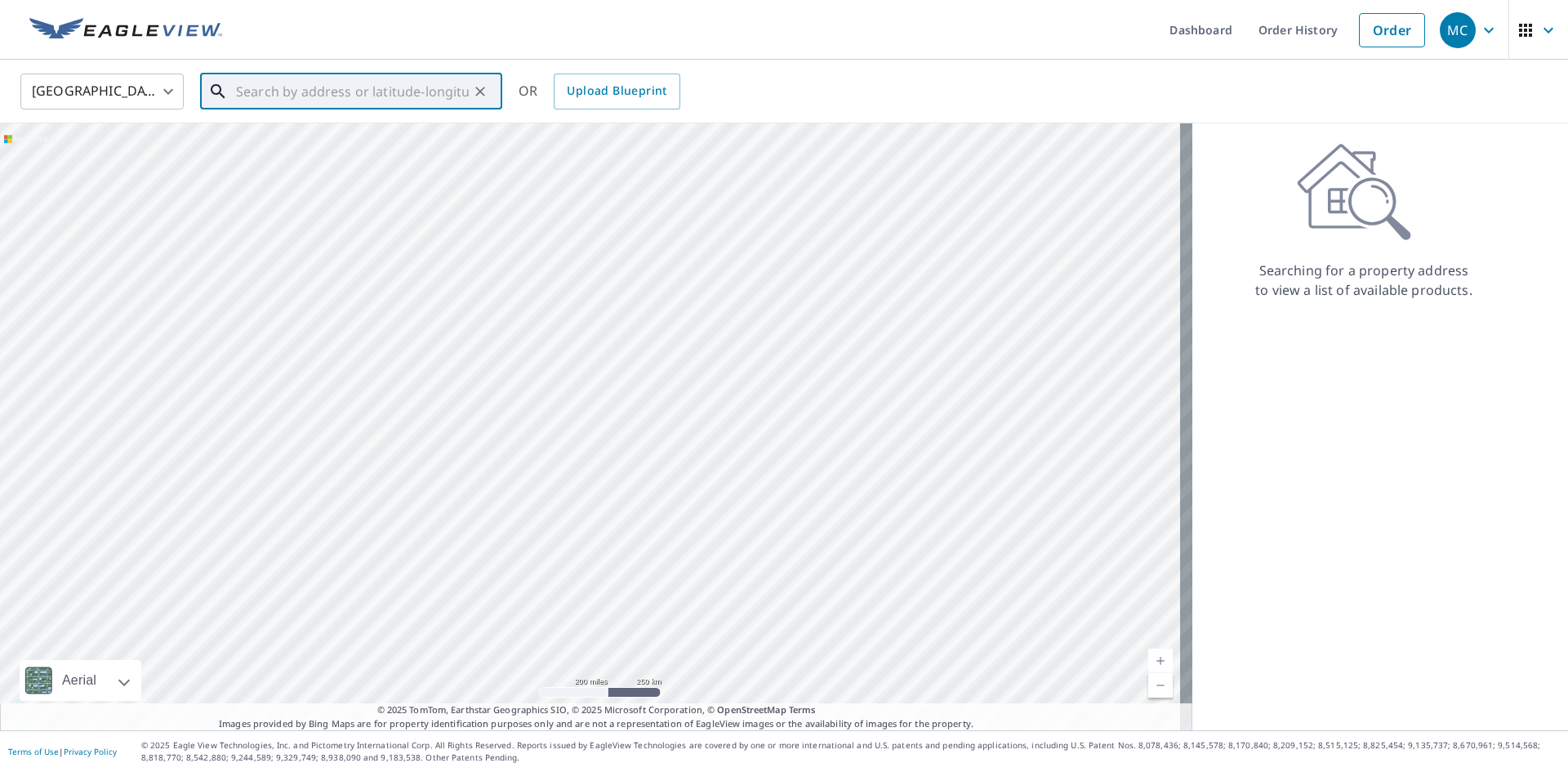
click at [427, 107] on input "text" at bounding box center [352, 92] width 233 height 45
paste input "[STREET_ADDRESS]"
click at [337, 143] on span "[STREET_ADDRESS]" at bounding box center [361, 139] width 257 height 20
type input "[STREET_ADDRESS][PERSON_NAME]"
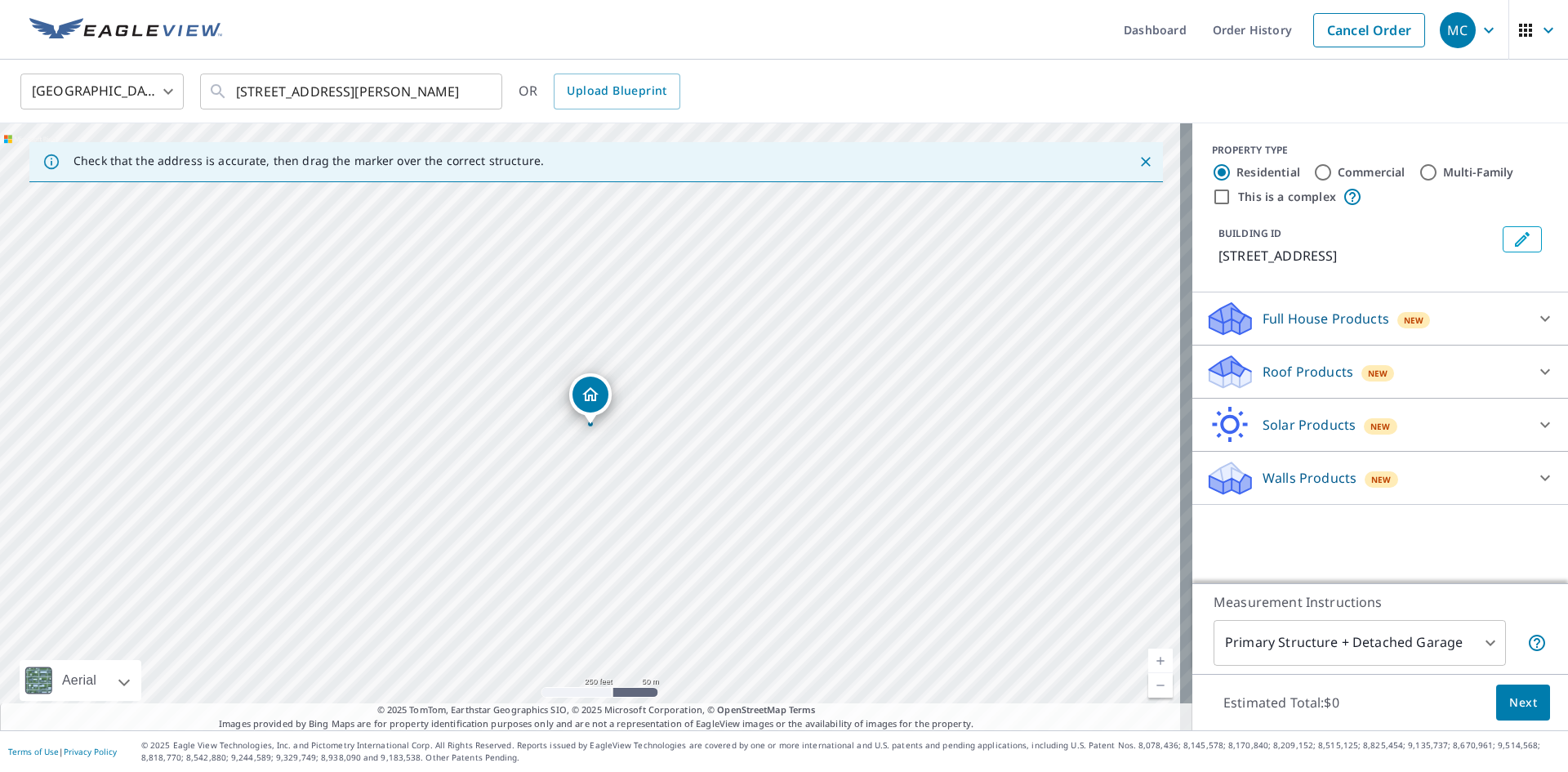
click at [1291, 366] on p "Roof Products" at bounding box center [1308, 371] width 91 height 20
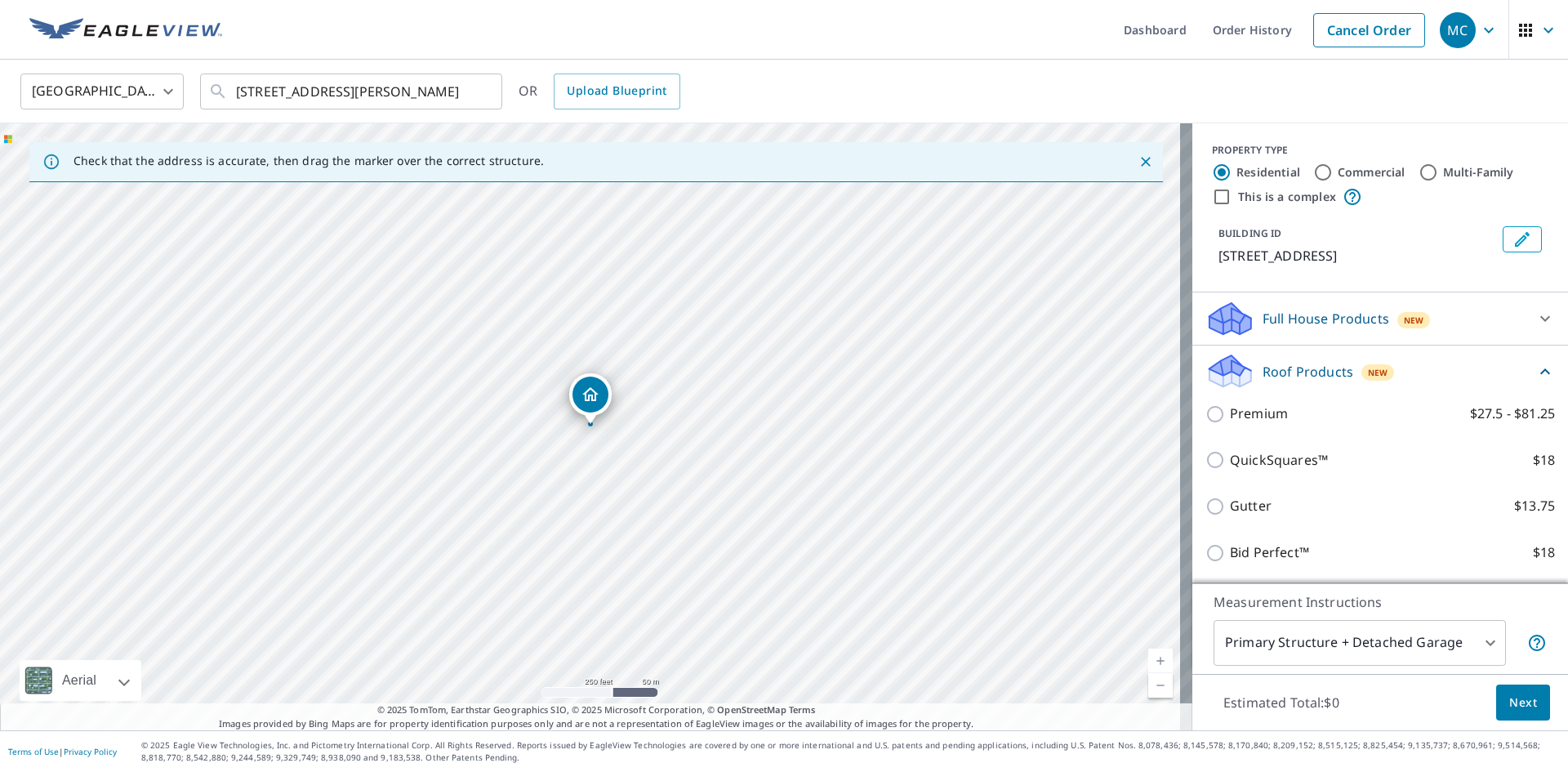
click at [1283, 361] on p "Roof Products" at bounding box center [1308, 371] width 91 height 20
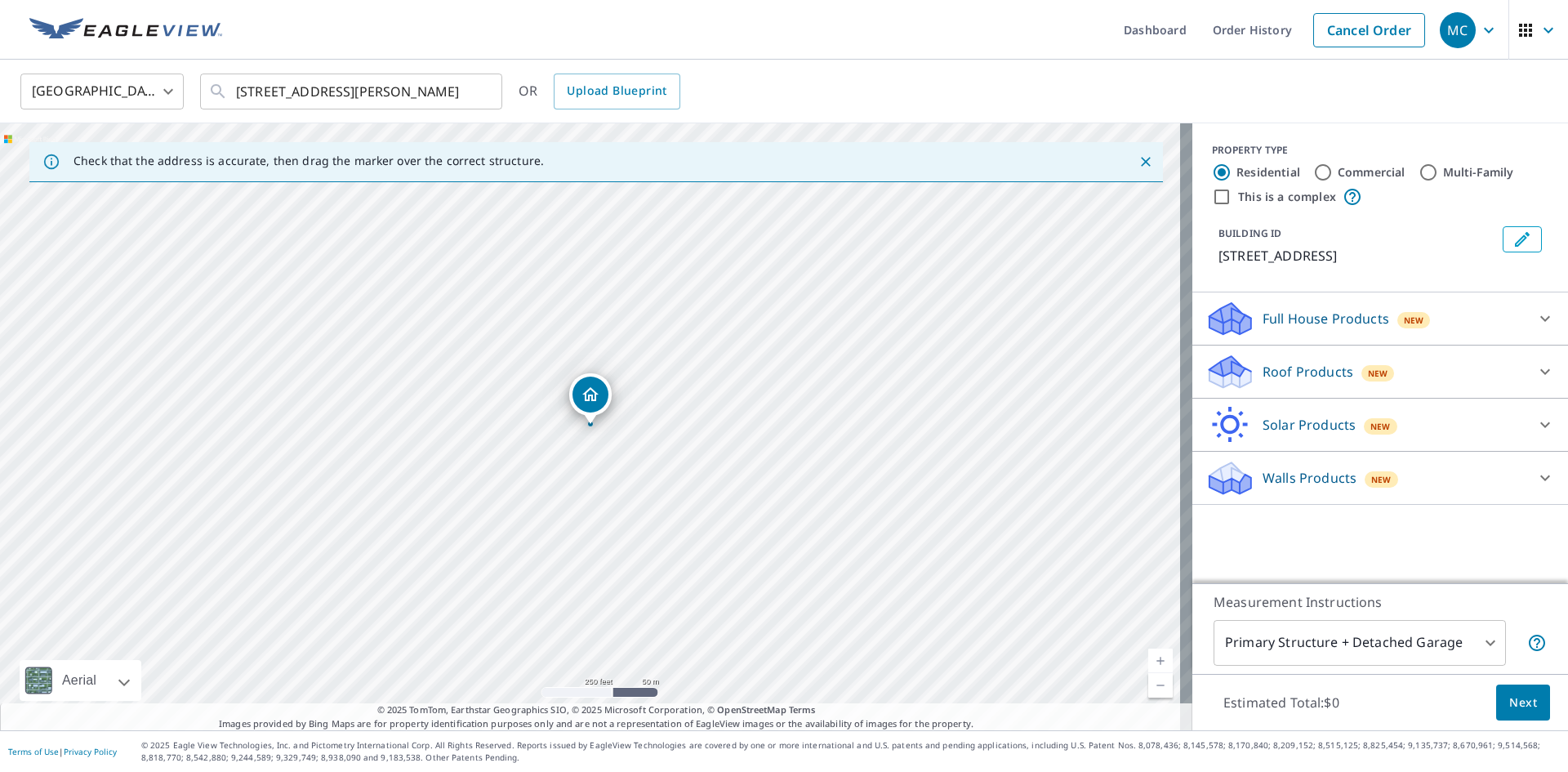
click at [1290, 370] on p "Roof Products" at bounding box center [1308, 371] width 91 height 20
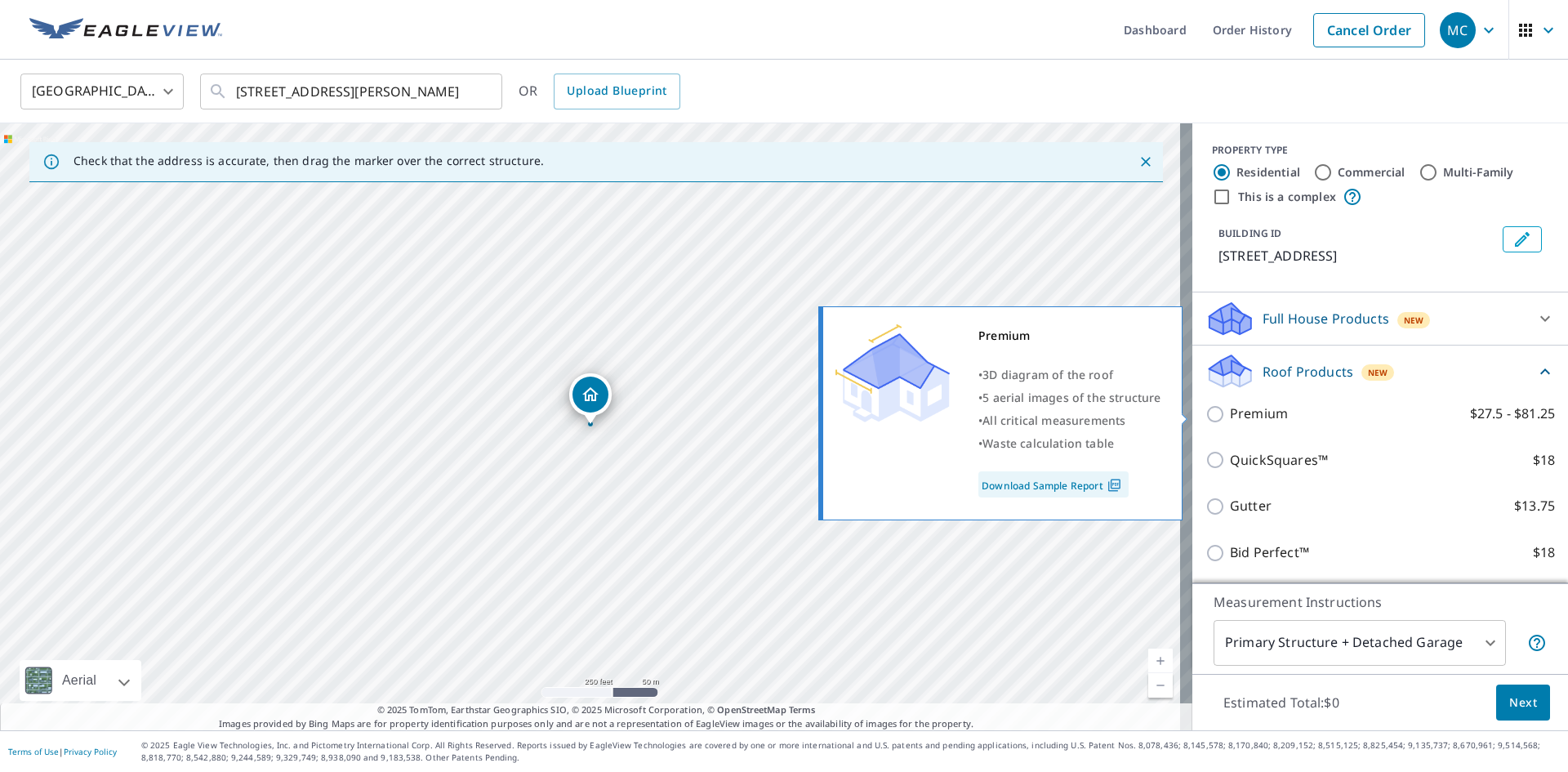
click at [1259, 416] on p "Premium" at bounding box center [1259, 414] width 58 height 21
click at [1230, 416] on input "Premium $27.5 - $81.25" at bounding box center [1218, 414] width 25 height 20
checkbox input "true"
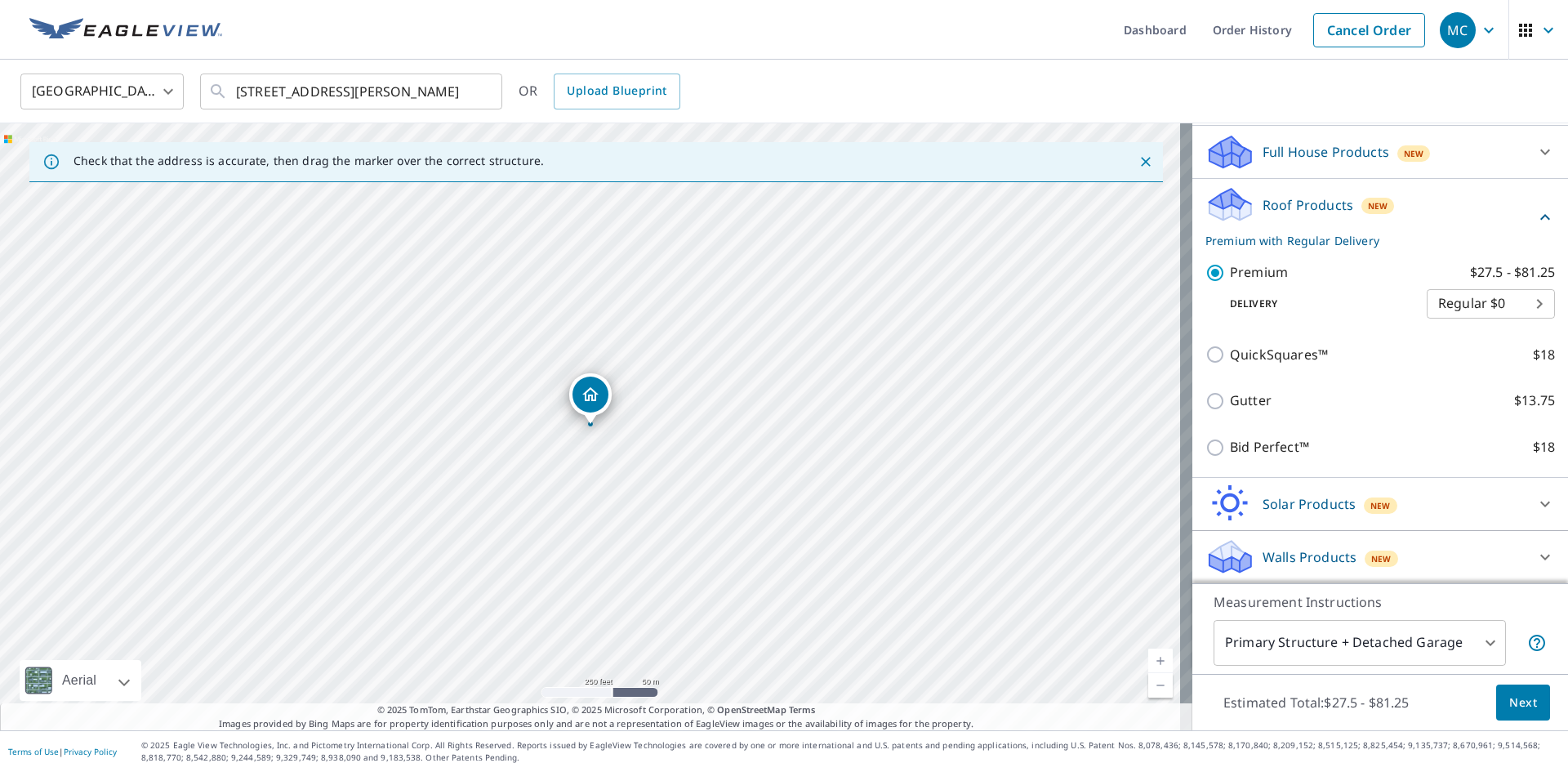
scroll to position [167, 0]
click at [1516, 704] on span "Next" at bounding box center [1523, 703] width 27 height 21
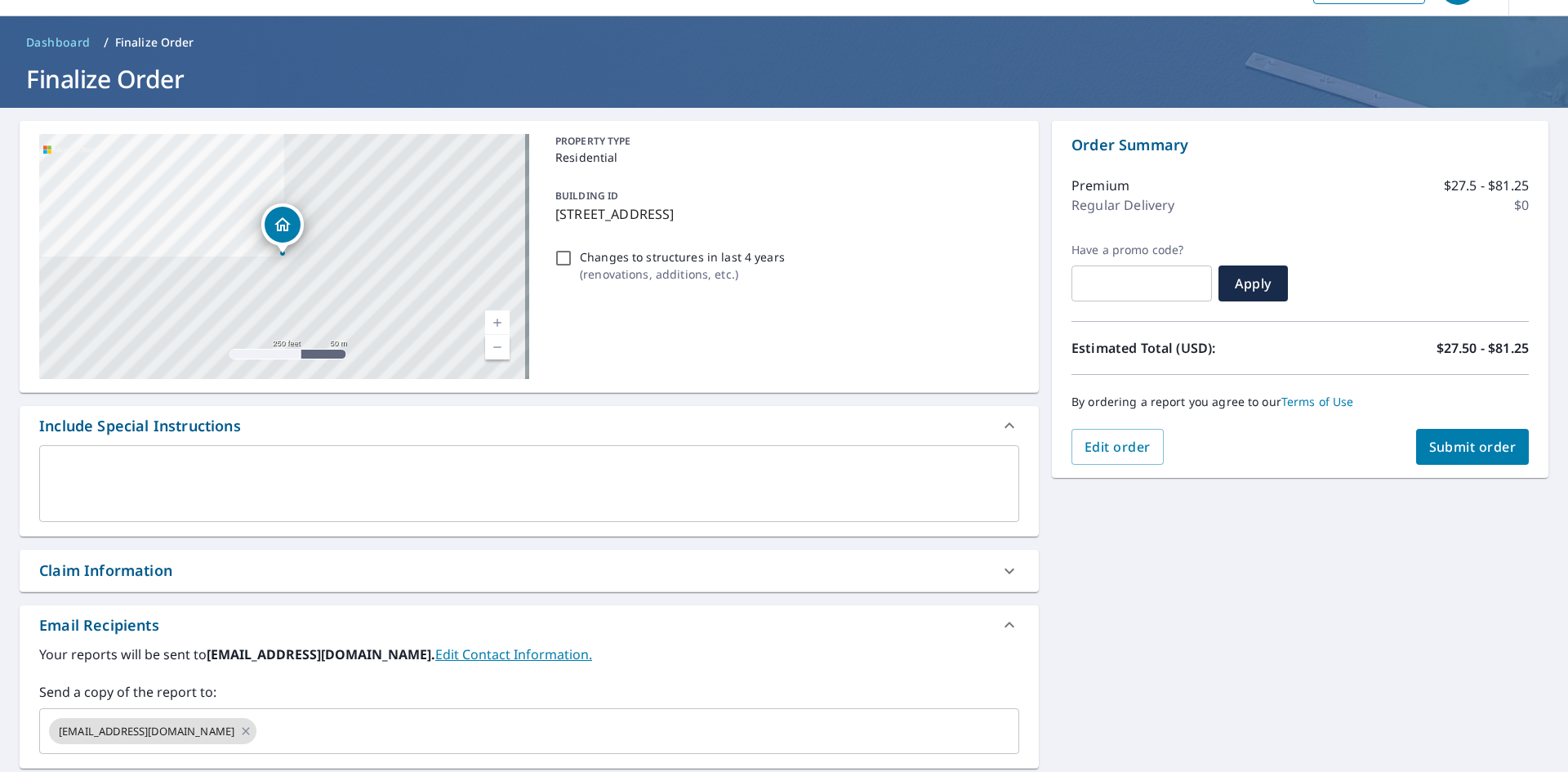
scroll to position [82, 0]
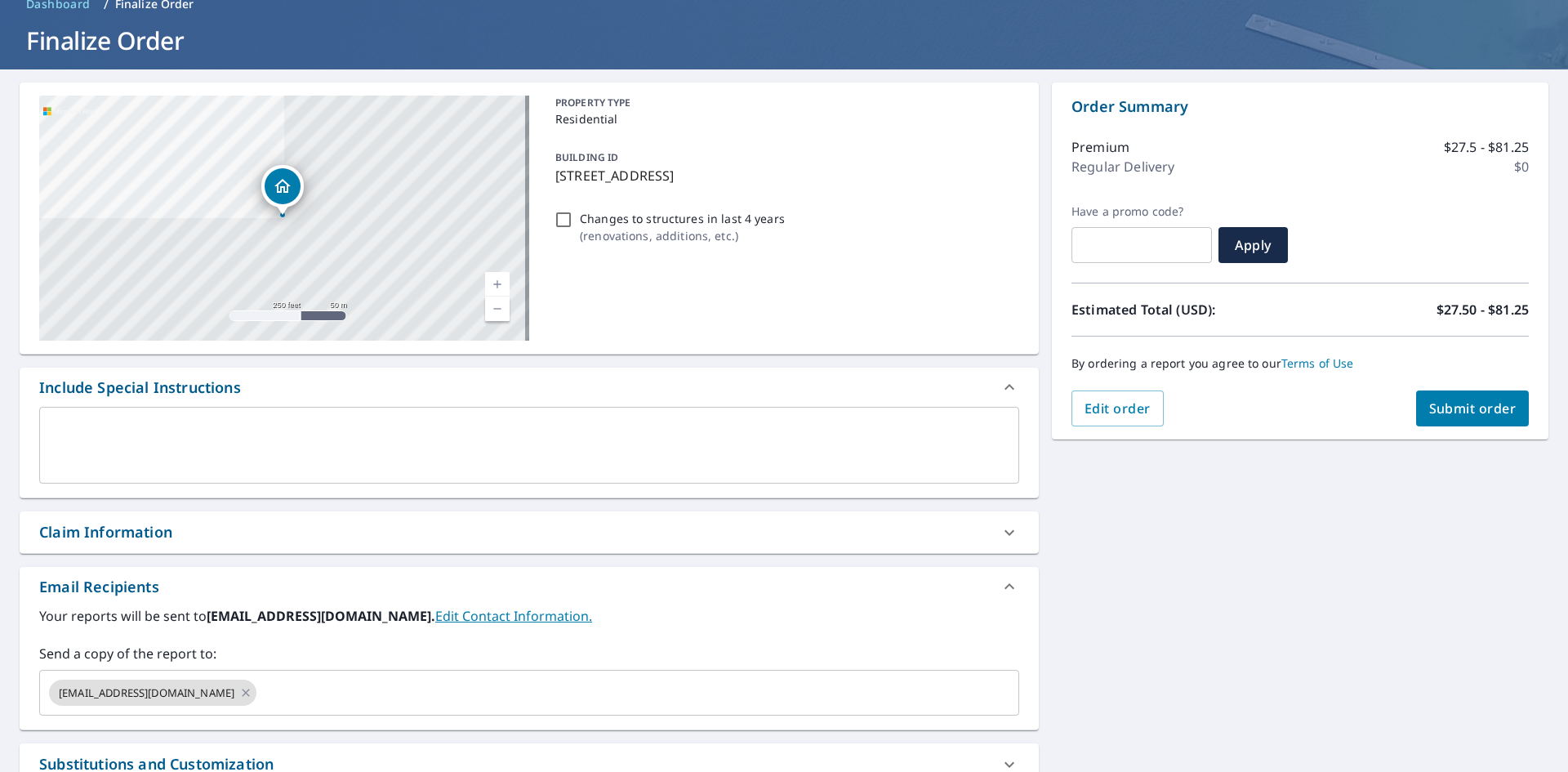
click at [259, 524] on div "Claim Information" at bounding box center [515, 531] width 951 height 22
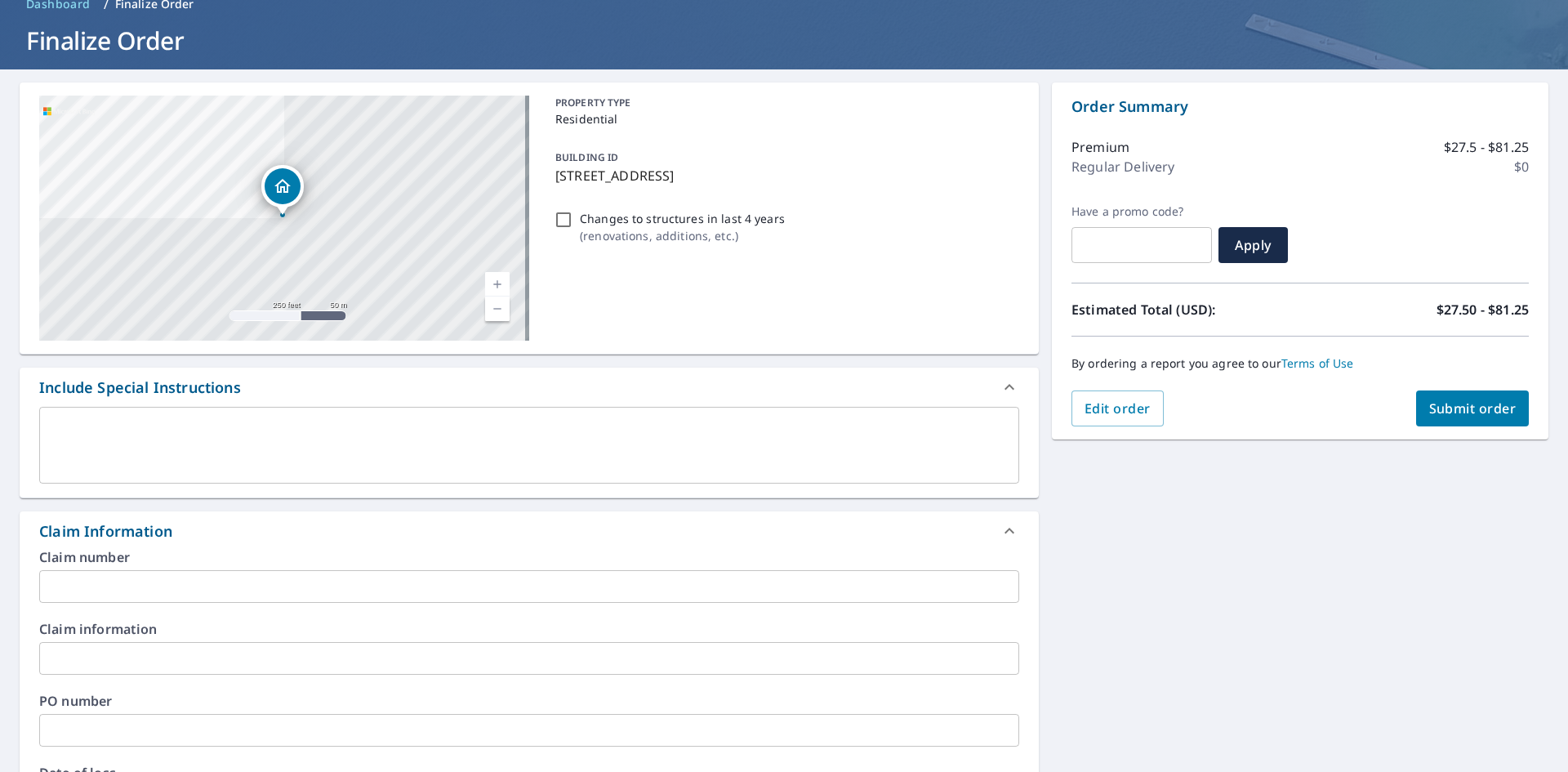
click at [234, 584] on input "text" at bounding box center [529, 586] width 980 height 33
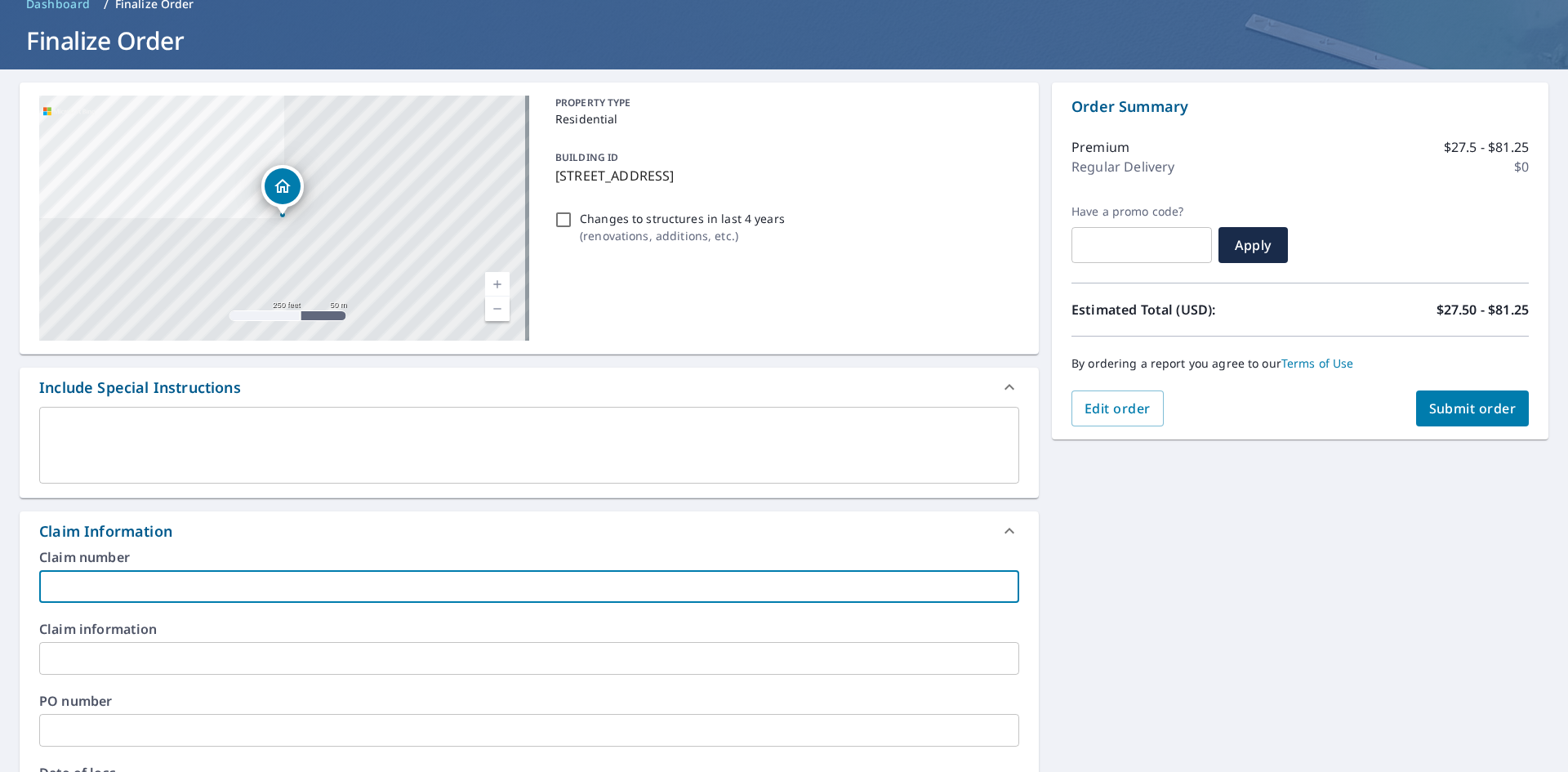
paste input "25-4264 [PERSON_NAME] Roof [PERSON_NAME]"
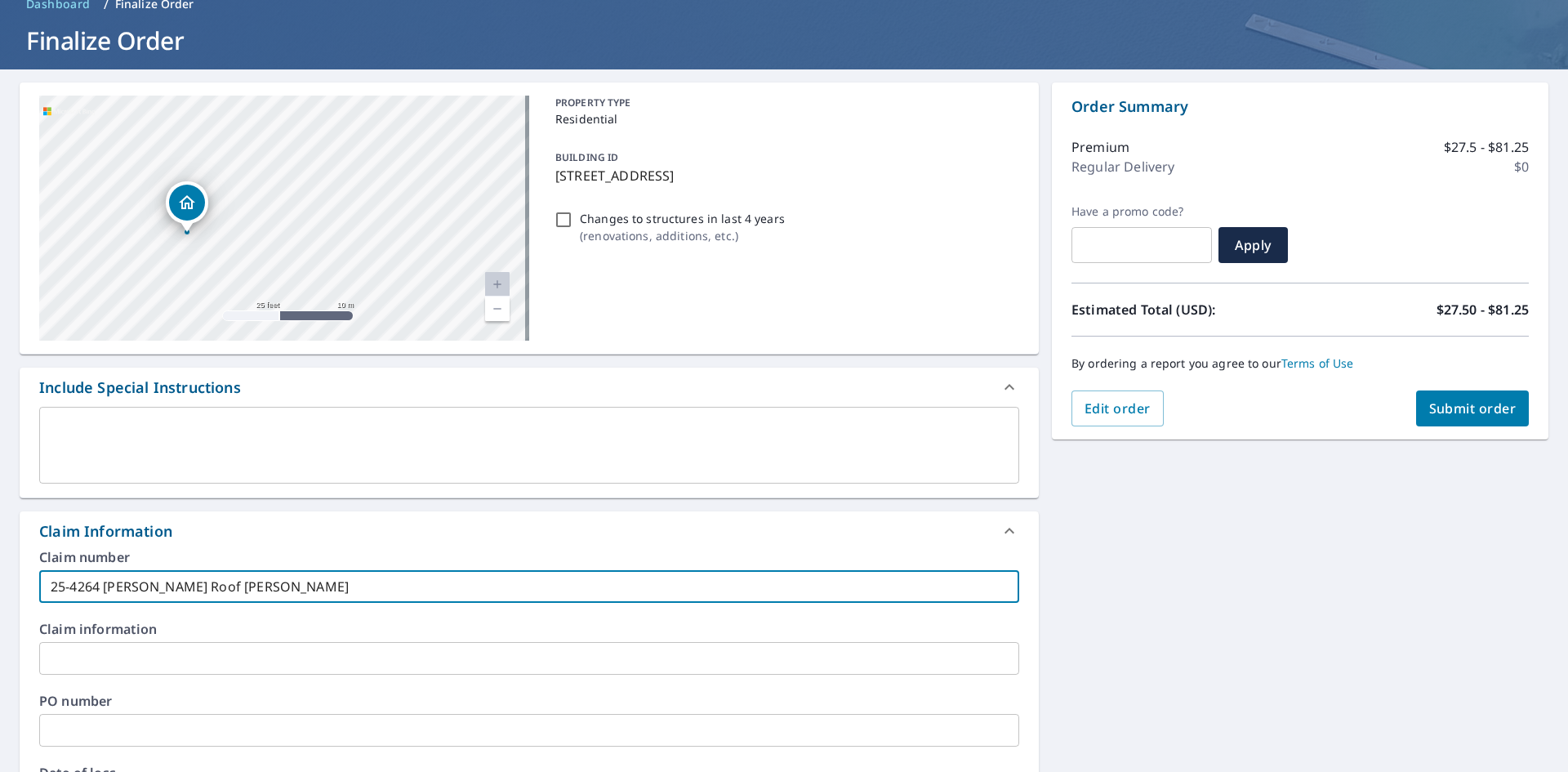
drag, startPoint x: 259, startPoint y: 191, endPoint x: 518, endPoint y: 449, distance: 365.6
click at [514, 441] on div "[STREET_ADDRESS] A standard road map Aerial A detailed look from above Labels L…" at bounding box center [529, 663] width 1019 height 1161
click at [406, 211] on div "[STREET_ADDRESS][PERSON_NAME]" at bounding box center [284, 218] width 490 height 245
drag, startPoint x: 328, startPoint y: 149, endPoint x: 396, endPoint y: 315, distance: 179.4
click at [396, 315] on div "[STREET_ADDRESS][PERSON_NAME]" at bounding box center [284, 218] width 490 height 245
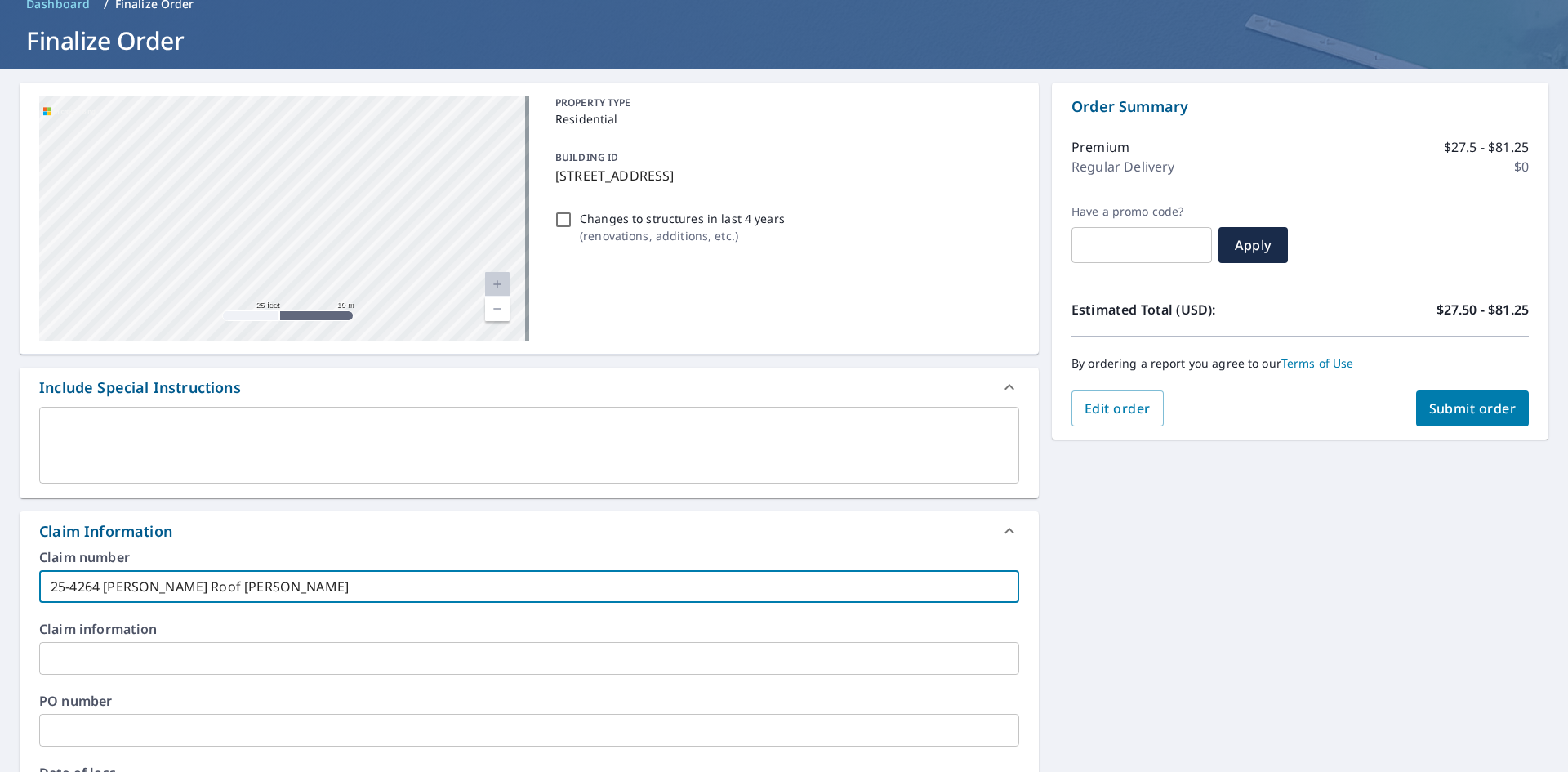
drag, startPoint x: 317, startPoint y: 213, endPoint x: 343, endPoint y: 301, distance: 91.8
click at [345, 325] on div "[STREET_ADDRESS][PERSON_NAME]" at bounding box center [284, 218] width 490 height 245
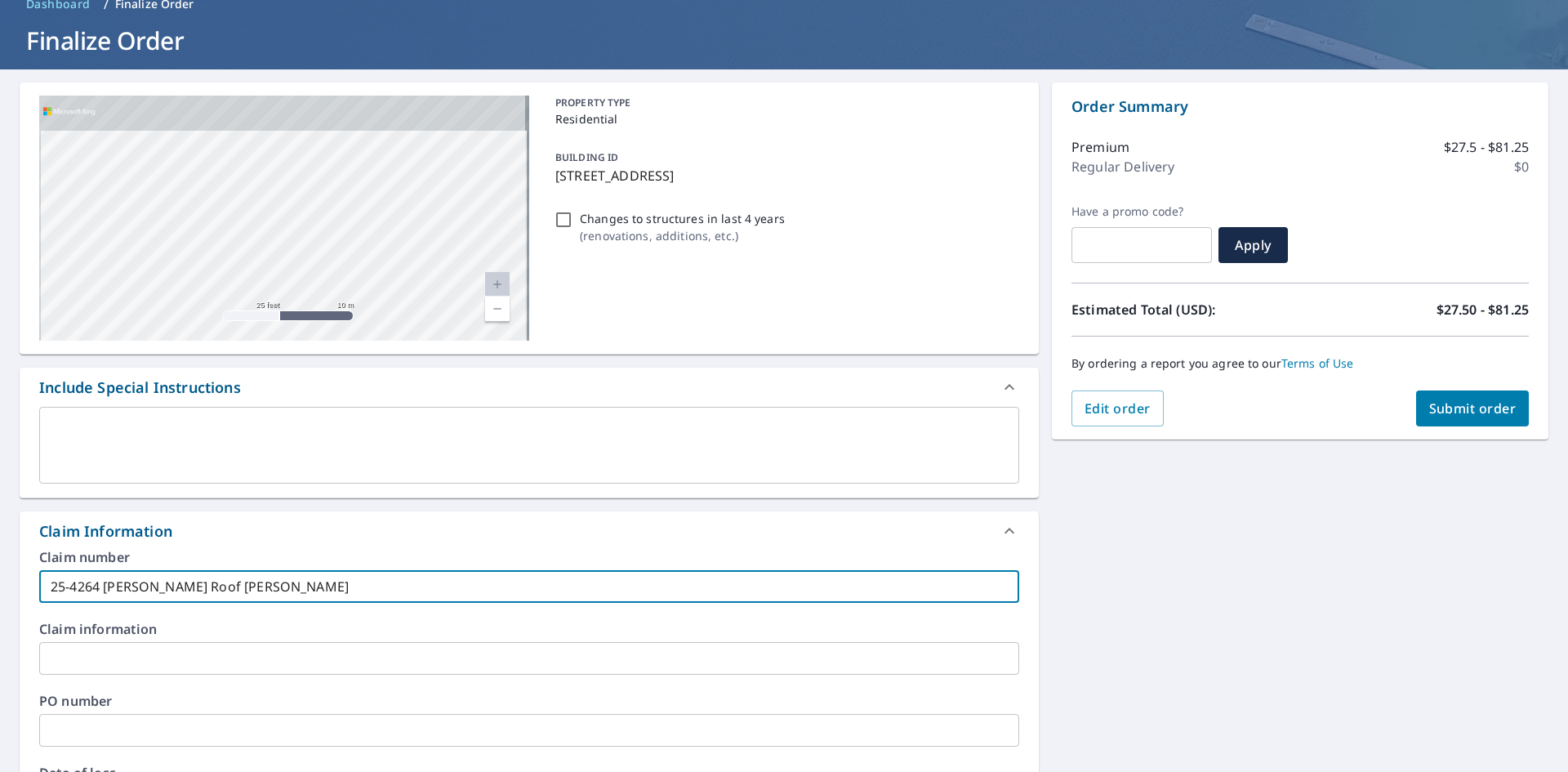
drag, startPoint x: 318, startPoint y: 302, endPoint x: 321, endPoint y: 356, distance: 54.1
click at [321, 356] on div "[STREET_ADDRESS] A standard road map Aerial A detailed look from above Labels L…" at bounding box center [529, 663] width 1019 height 1161
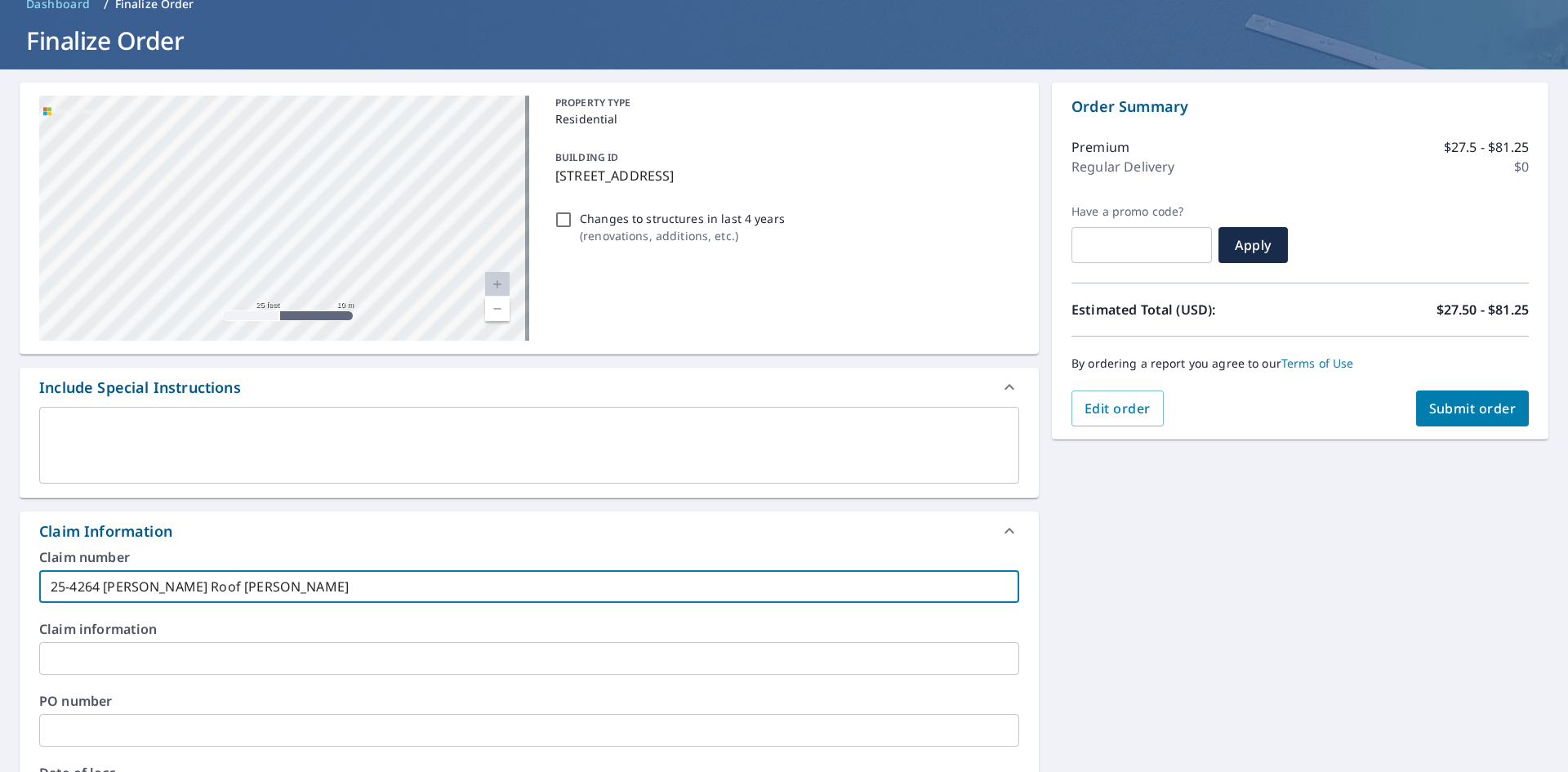
click at [352, 241] on div "[STREET_ADDRESS][PERSON_NAME]" at bounding box center [284, 218] width 490 height 245
drag, startPoint x: 321, startPoint y: 245, endPoint x: 403, endPoint y: 195, distance: 96.0
click at [403, 195] on div "[STREET_ADDRESS][PERSON_NAME]" at bounding box center [284, 218] width 490 height 245
drag, startPoint x: 429, startPoint y: 251, endPoint x: 313, endPoint y: 210, distance: 123.0
click at [313, 210] on div "[STREET_ADDRESS][PERSON_NAME]" at bounding box center [284, 218] width 490 height 245
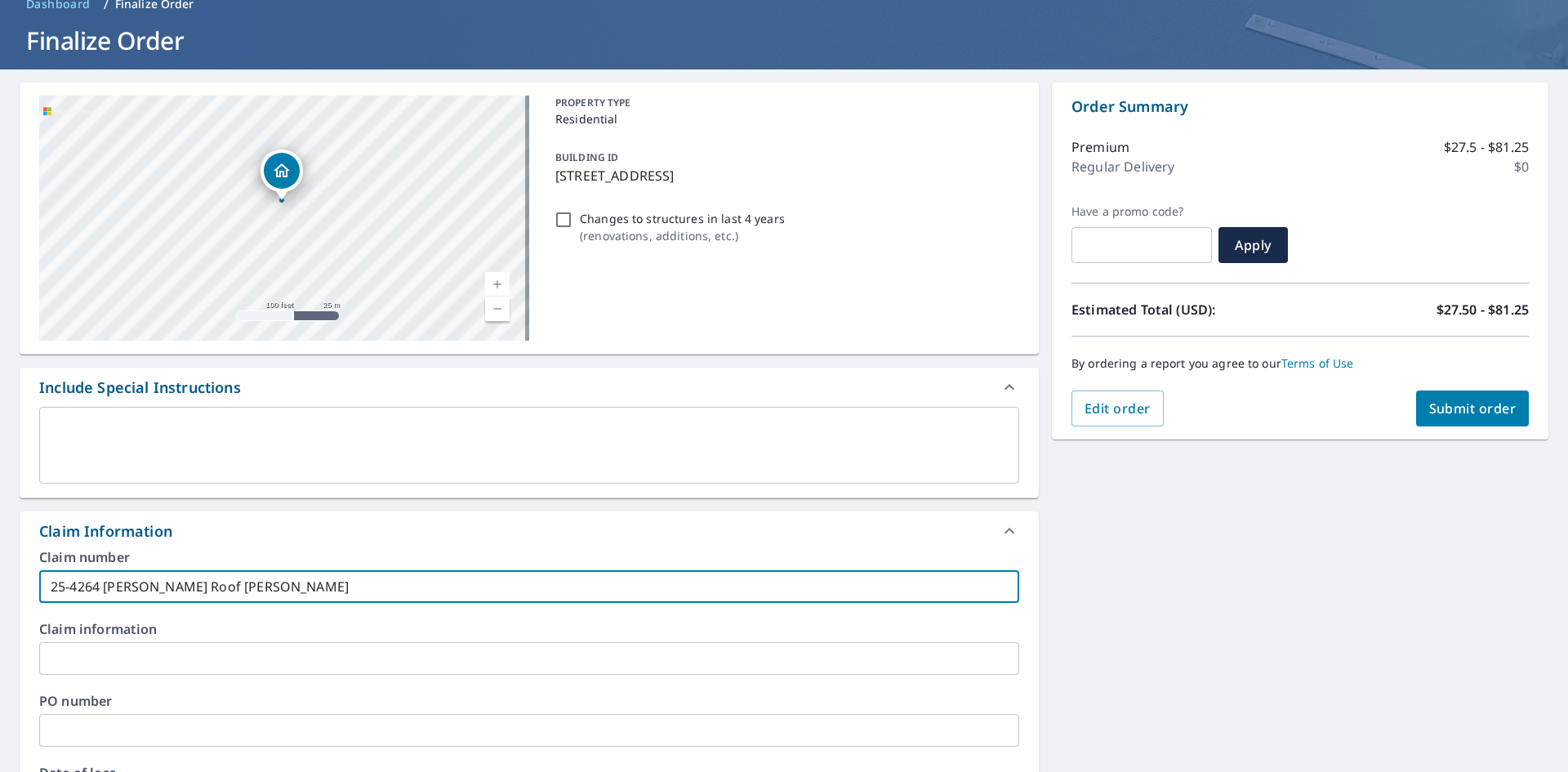
type input "25-4264 [PERSON_NAME] Roof [PERSON_NAME]"
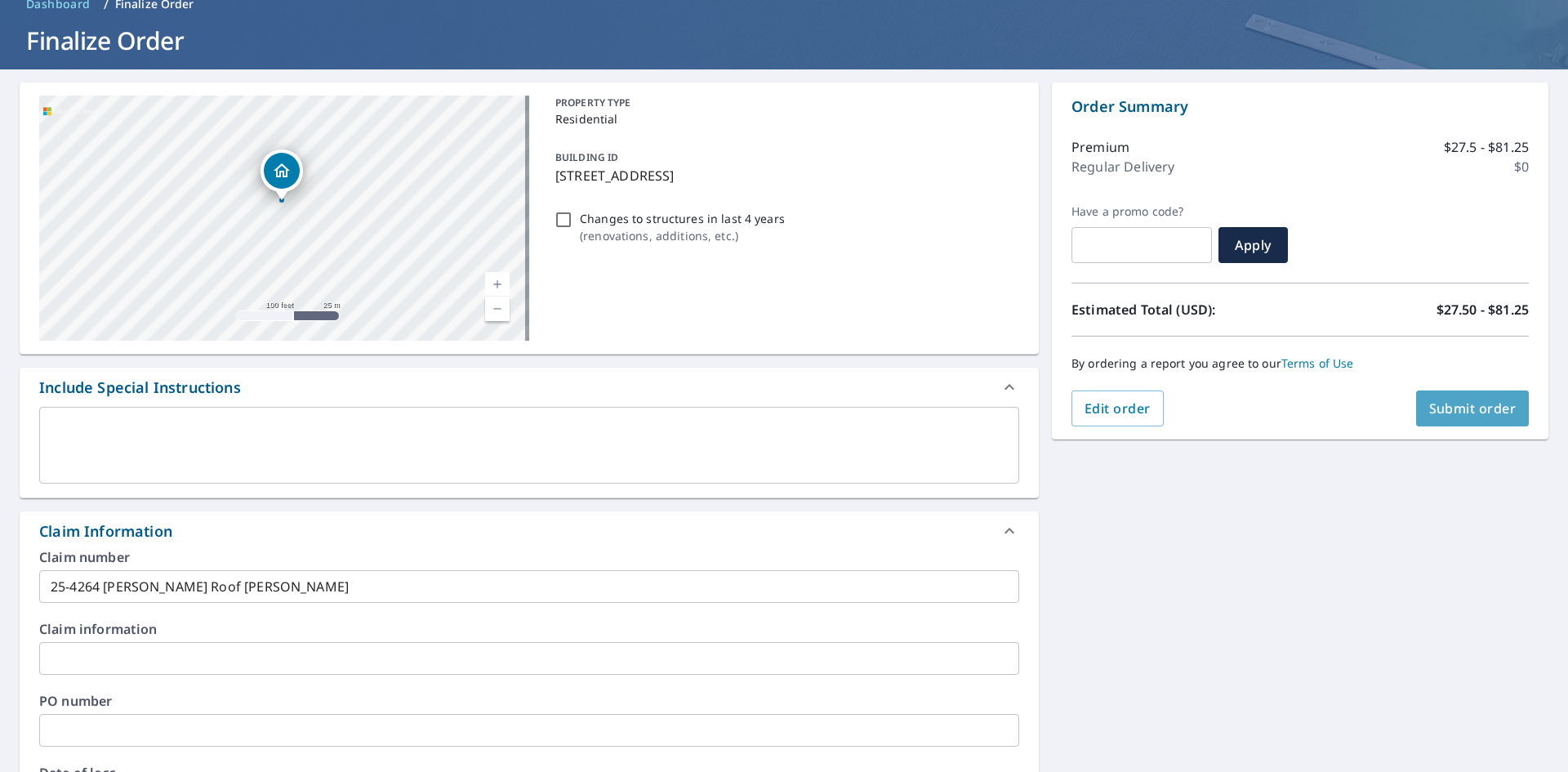
click at [1453, 410] on span "Submit order" at bounding box center [1473, 408] width 88 height 18
